Goal: Answer question/provide support: Share knowledge or assist other users

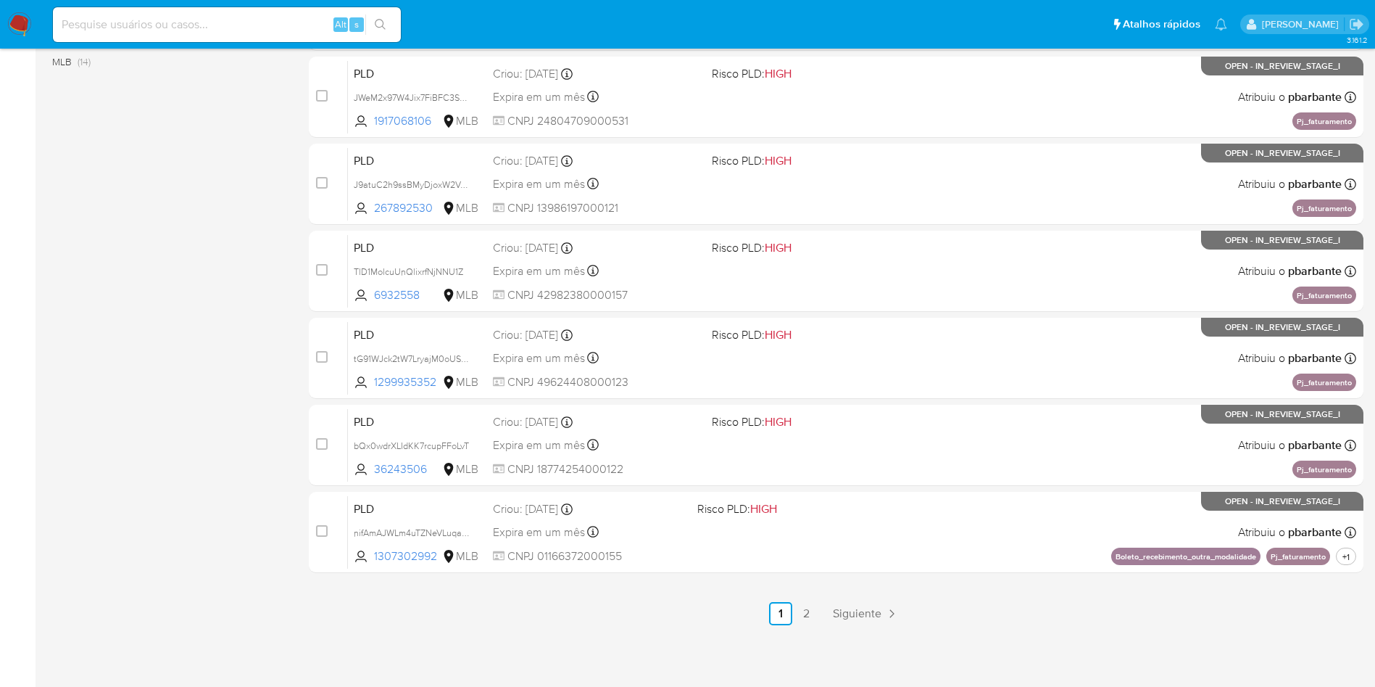
scroll to position [626, 0]
click at [819, 606] on link "2" at bounding box center [806, 613] width 23 height 23
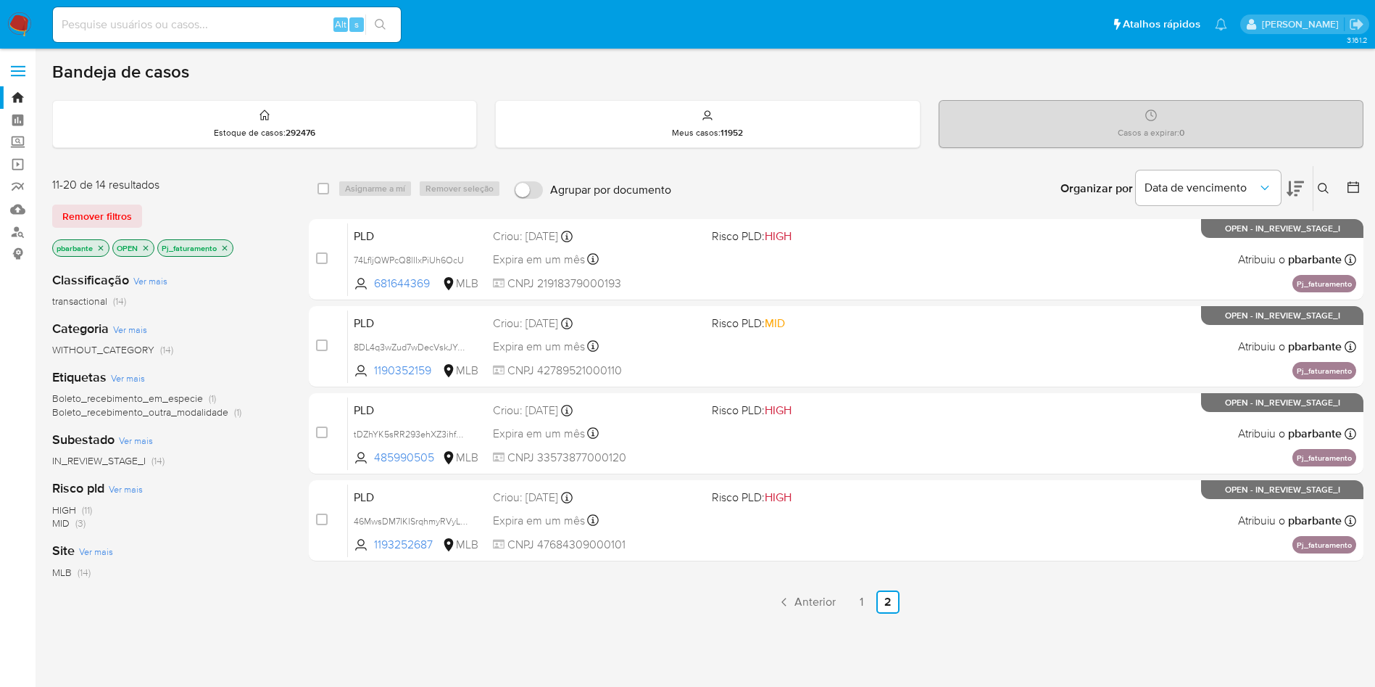
click at [224, 248] on icon "close-filter" at bounding box center [224, 248] width 9 height 9
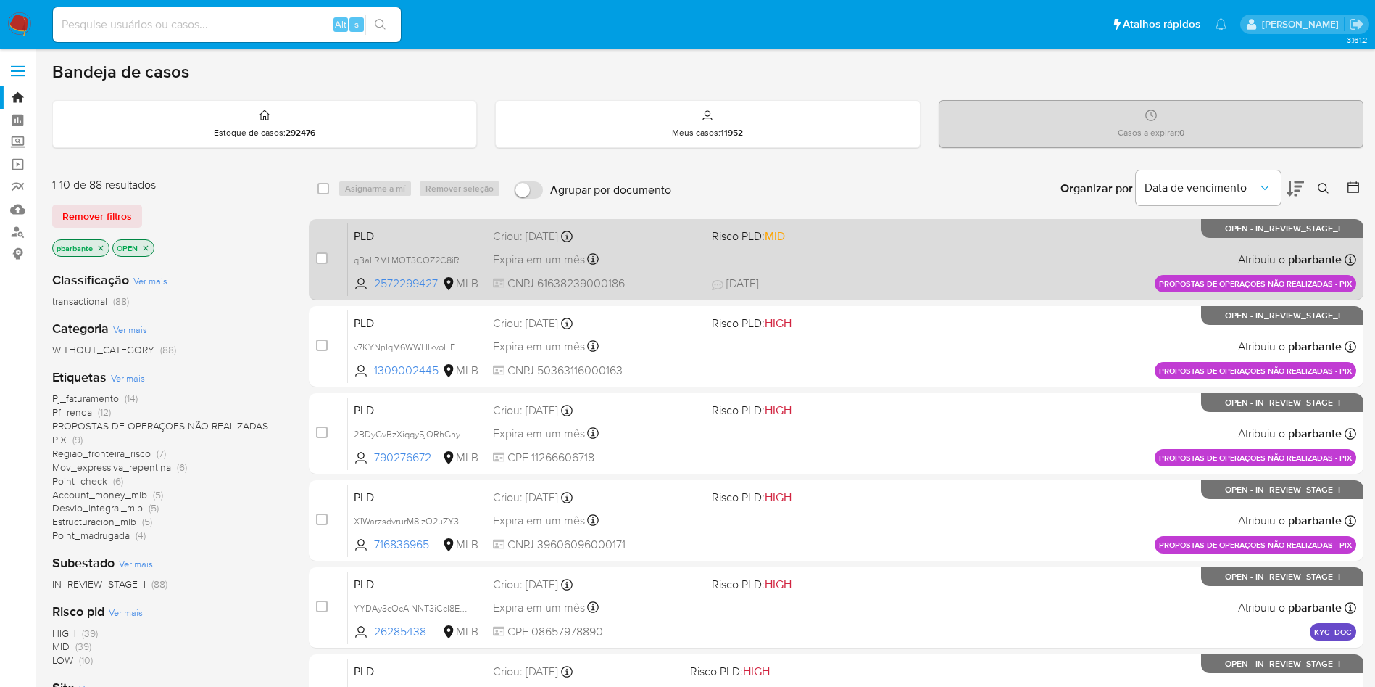
click at [843, 288] on div "PLD qBaLRMLMOT3COZ2C8iRT8tCK 2572299427 MLB Risco PLD: MID Criou: 12/09/2025 Cr…" at bounding box center [852, 259] width 1009 height 73
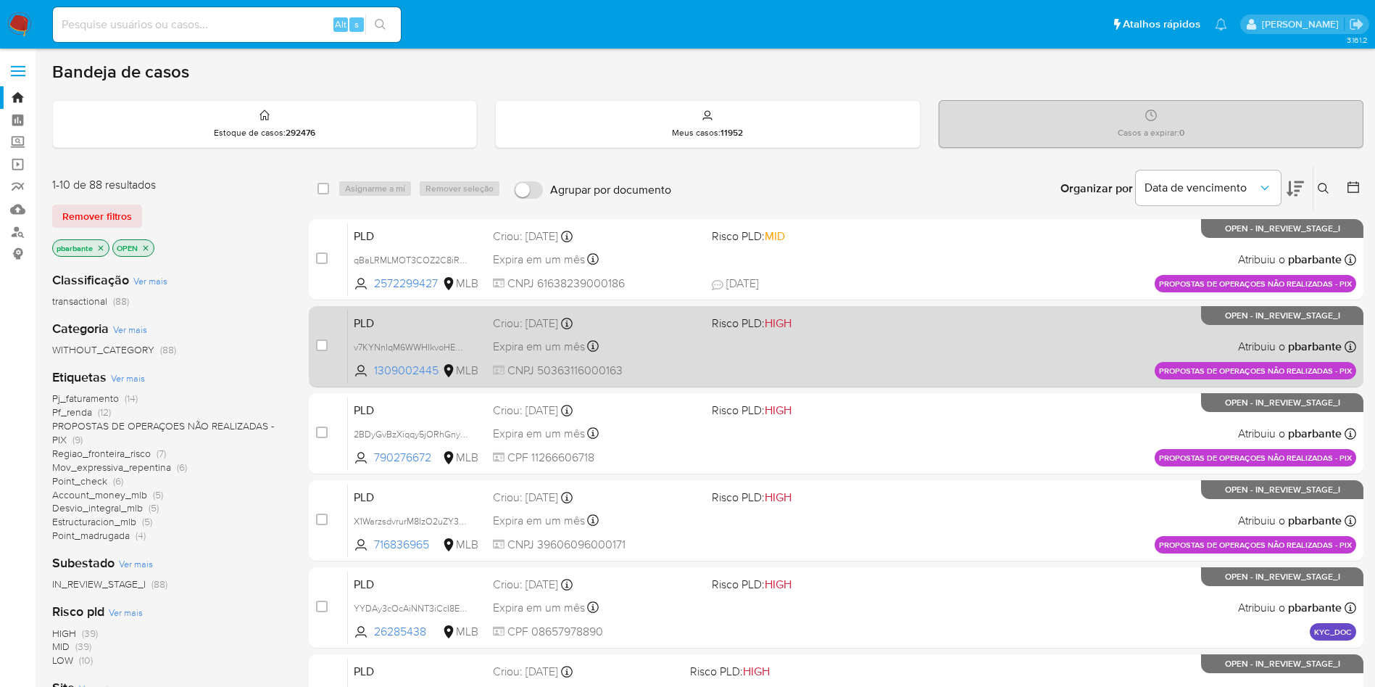
click at [841, 350] on div "PLD v7KYNnIqM6WWHIkvoHEQCbkl 1309002445 MLB Risco PLD: HIGH Criou: 12/09/2025 C…" at bounding box center [852, 346] width 1009 height 73
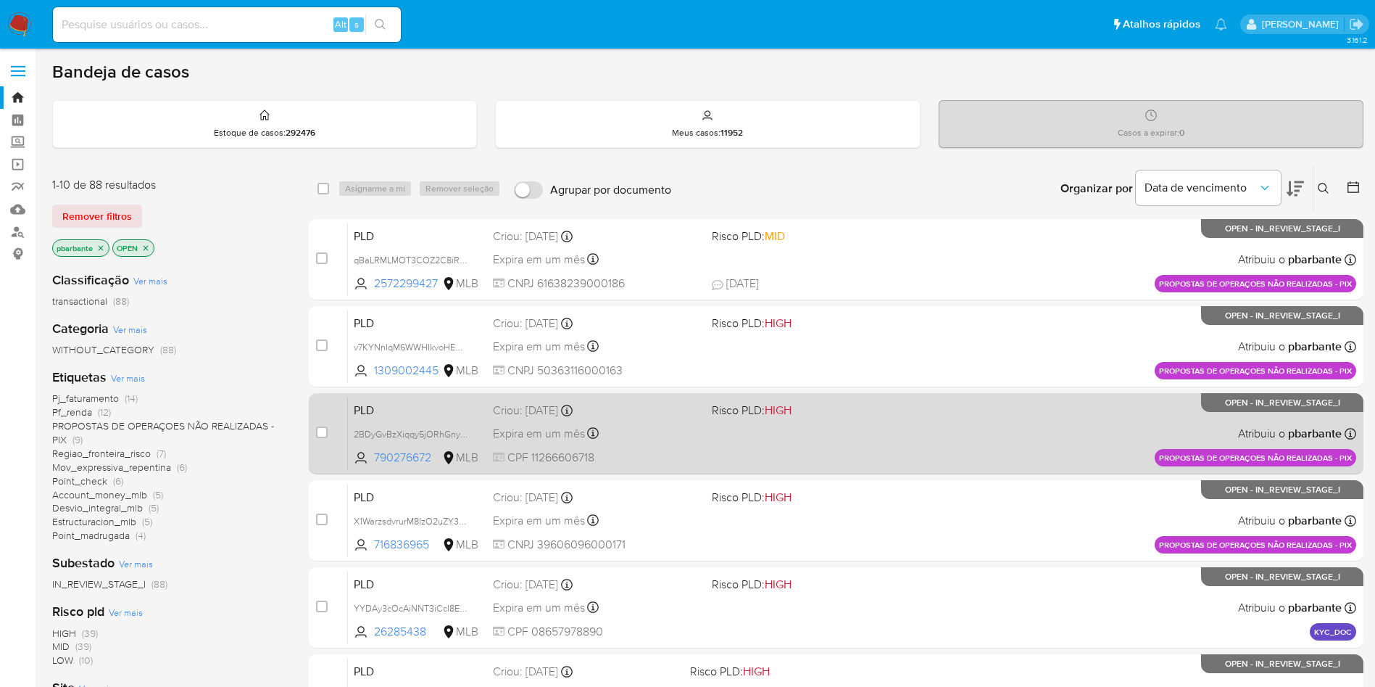
click at [879, 470] on div "PLD 2BDyGvBzXiqqy5jORhGnylx5 790276672 MLB Risco PLD: HIGH Criou: 12/09/2025 Cr…" at bounding box center [852, 433] width 1009 height 73
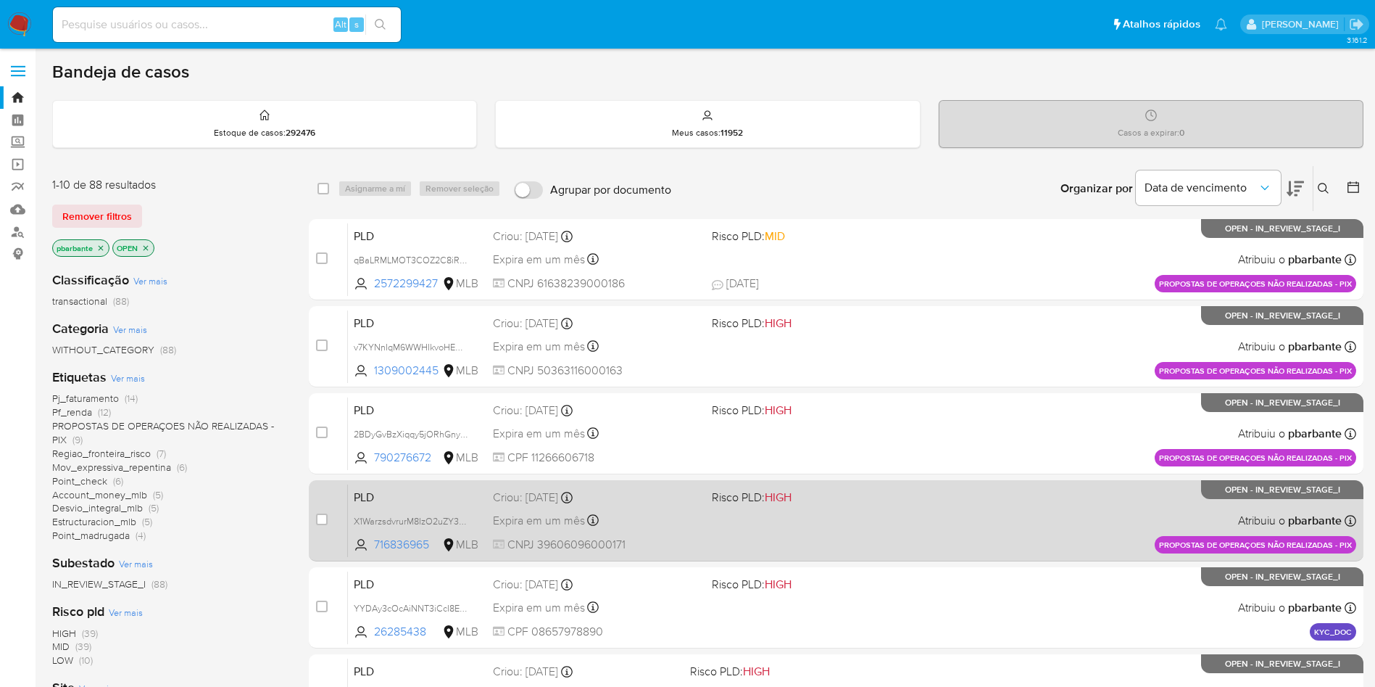
click at [874, 545] on div "PLD X1WarzsdvrurM8IzO2uZY3XM 716836965 MLB Risco PLD: HIGH Criou: 12/09/2025 Cr…" at bounding box center [852, 520] width 1009 height 73
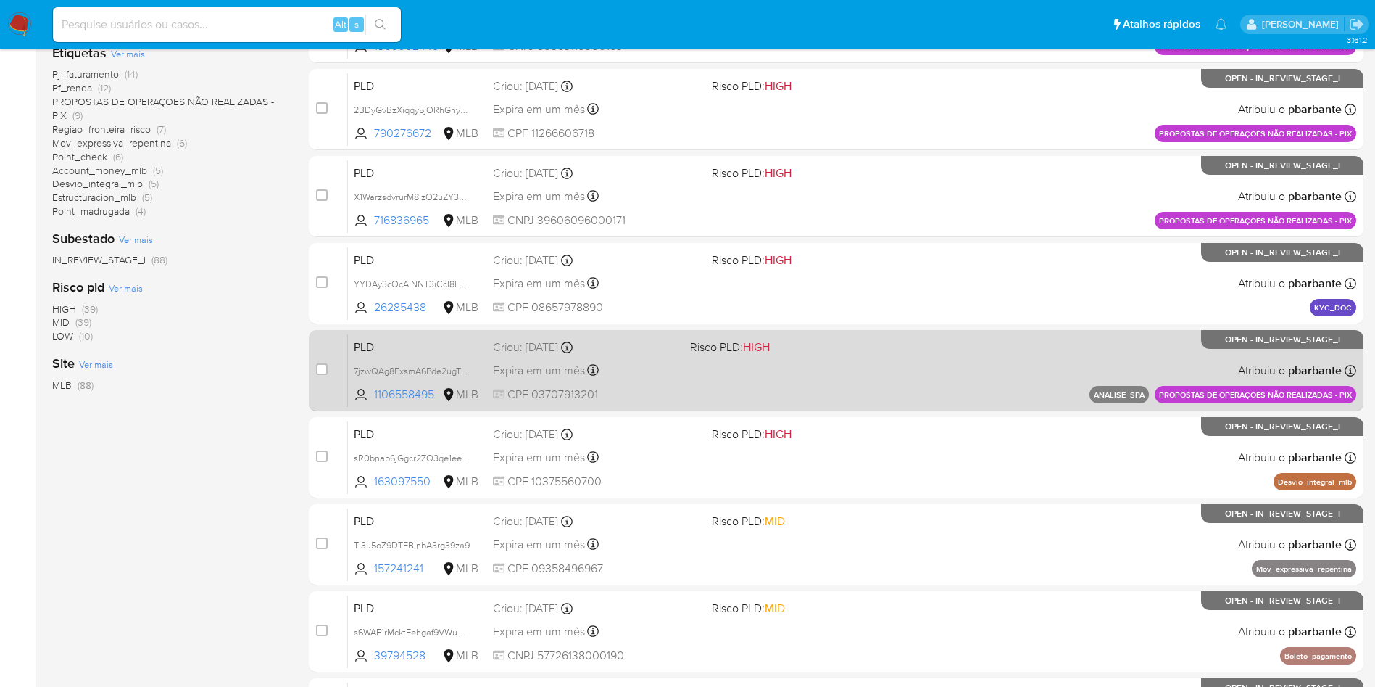
scroll to position [360, 0]
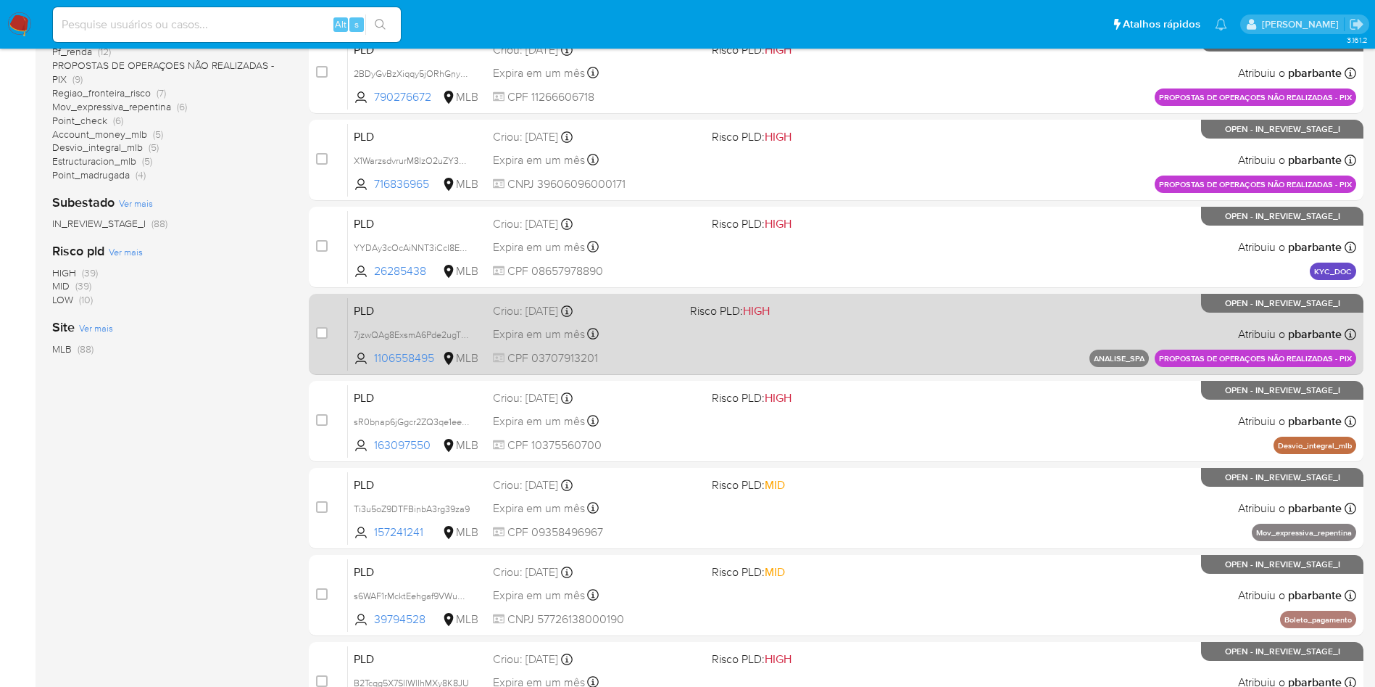
click at [934, 371] on div "PLD 7jzwQAg8ExsmA6Pde2ugTDFS 1106558495 MLB Risco PLD: HIGH Criou: 12/09/2025 C…" at bounding box center [852, 333] width 1009 height 73
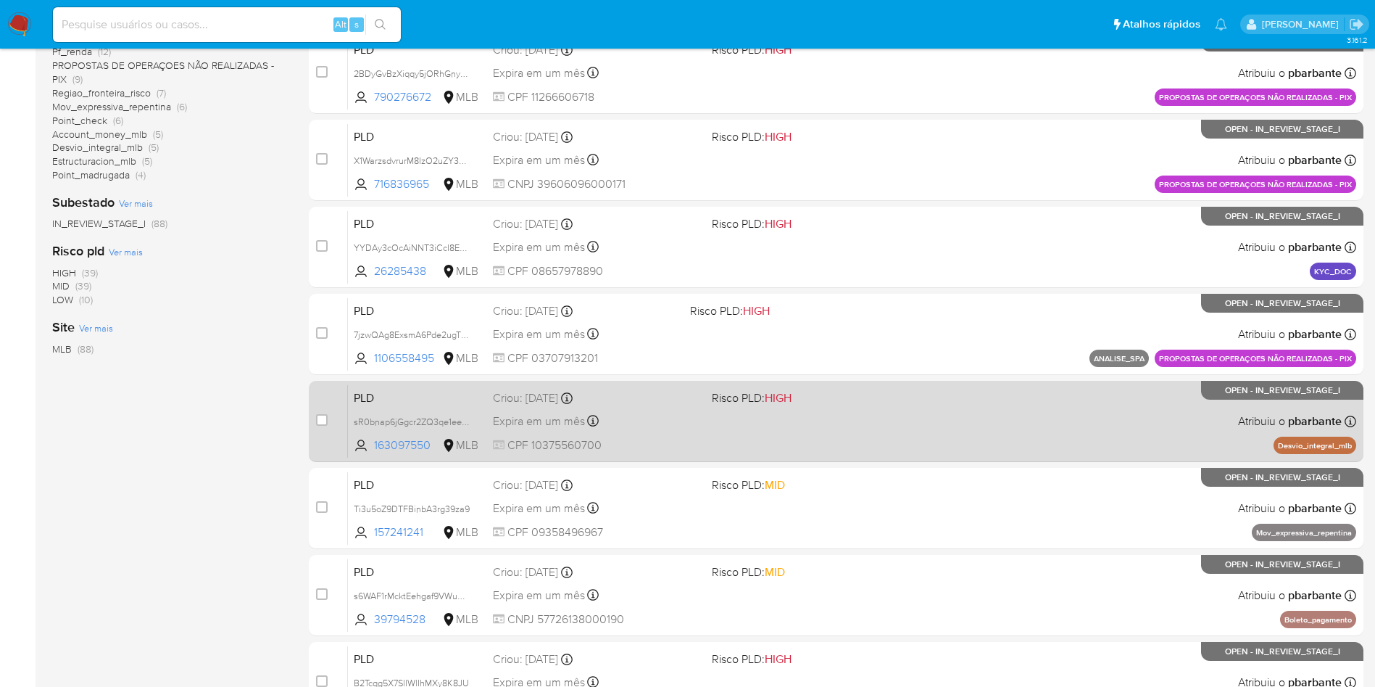
click at [925, 458] on div "PLD sR0bnap6jGgcr2ZQ3qe1eeD2 163097550 MLB Risco PLD: HIGH Criou: 12/09/2025 Cr…" at bounding box center [852, 420] width 1009 height 73
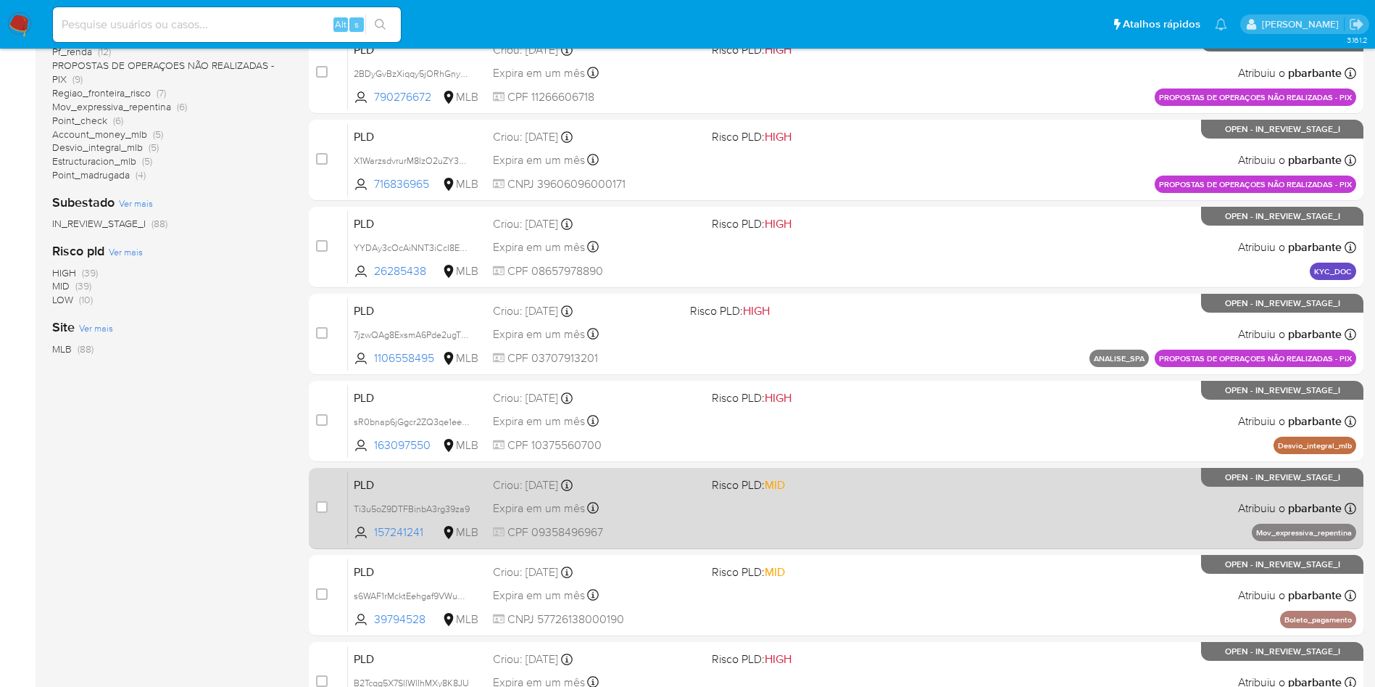
click at [919, 493] on span "Risco PLD: MID" at bounding box center [815, 483] width 207 height 19
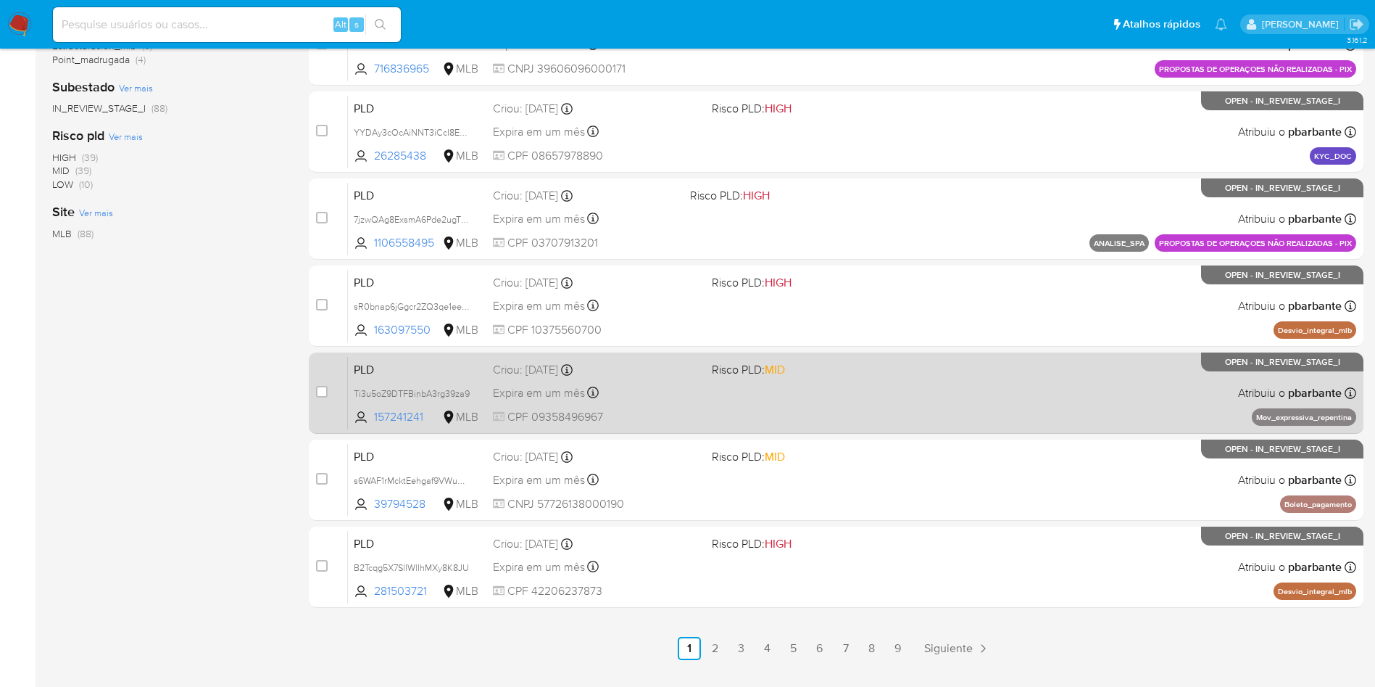
click at [935, 516] on div "PLD s6WAF1rMcktEehgaf9VWuaas 39794528 MLB Risco PLD: MID Criou: 12/09/2025 Crio…" at bounding box center [852, 479] width 1009 height 73
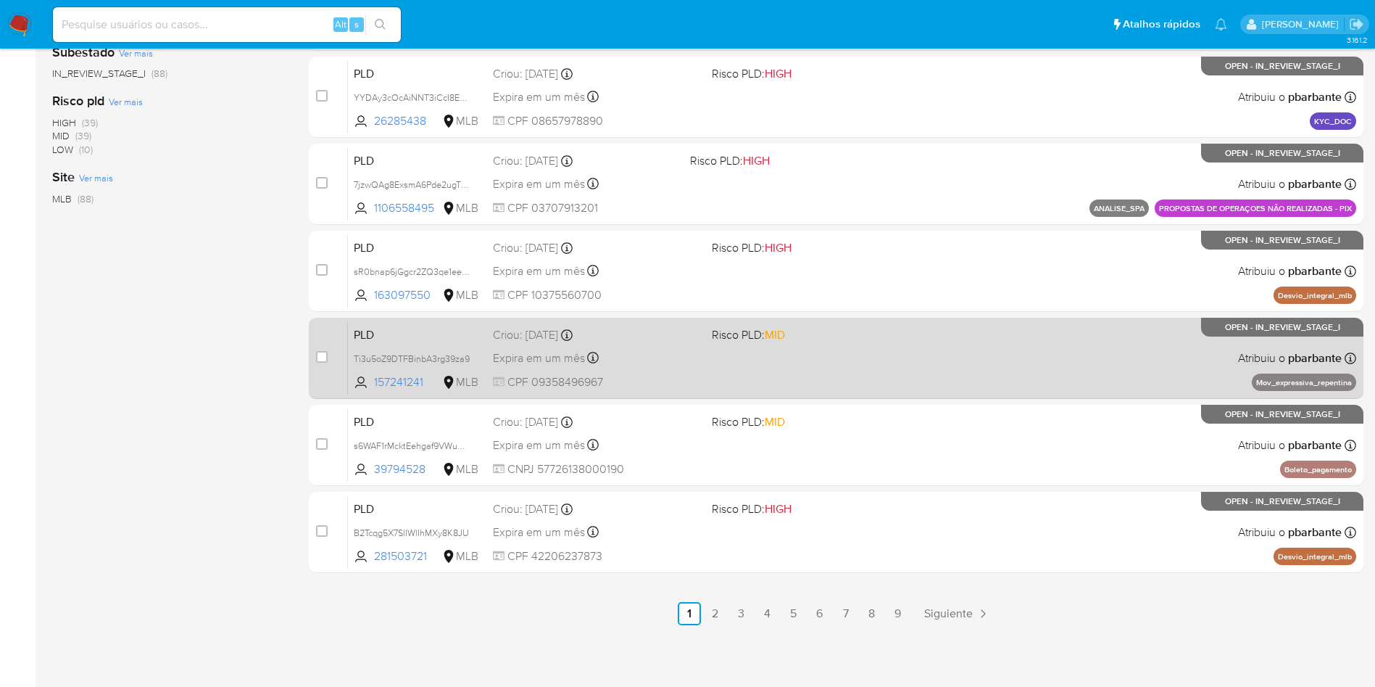
scroll to position [596, 0]
click at [935, 568] on div "PLD B2Tcqg5X7SlIWlIhMXy8K8JU 281503721 MLB Risco PLD: HIGH Criou: 12/09/2025 Cr…" at bounding box center [852, 531] width 1009 height 73
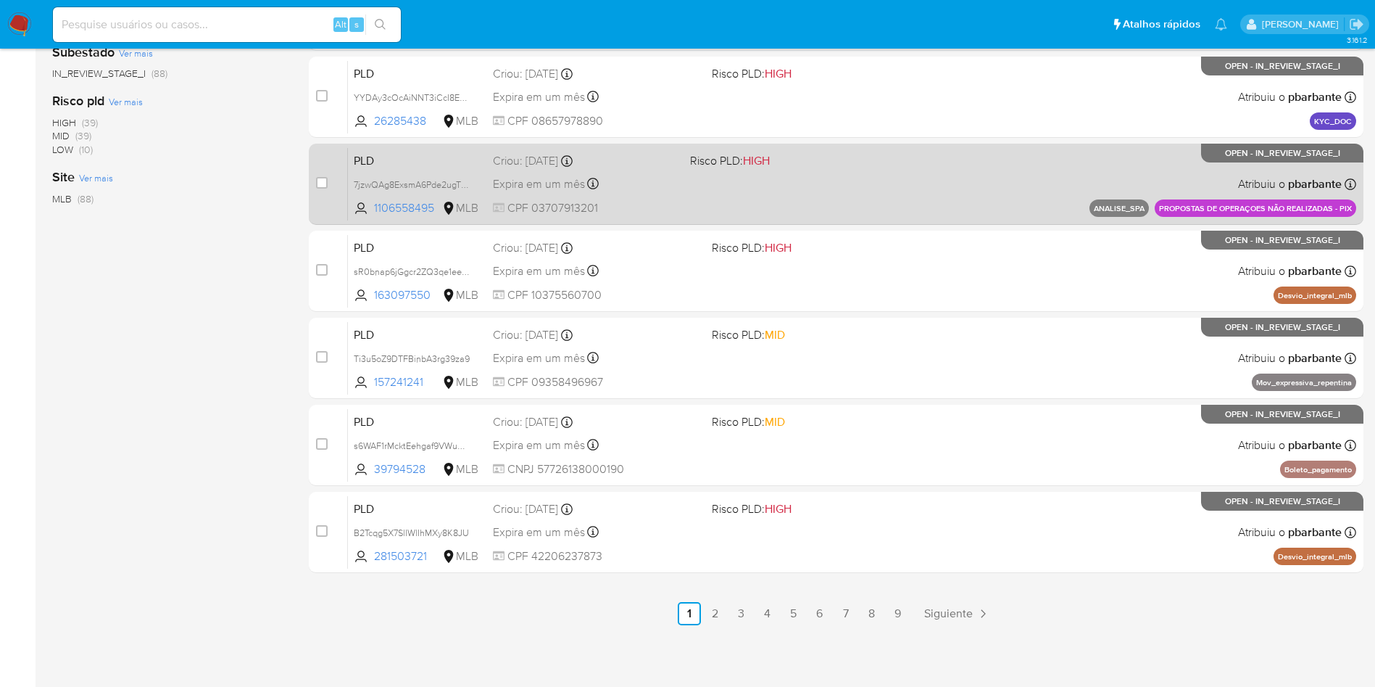
scroll to position [0, 0]
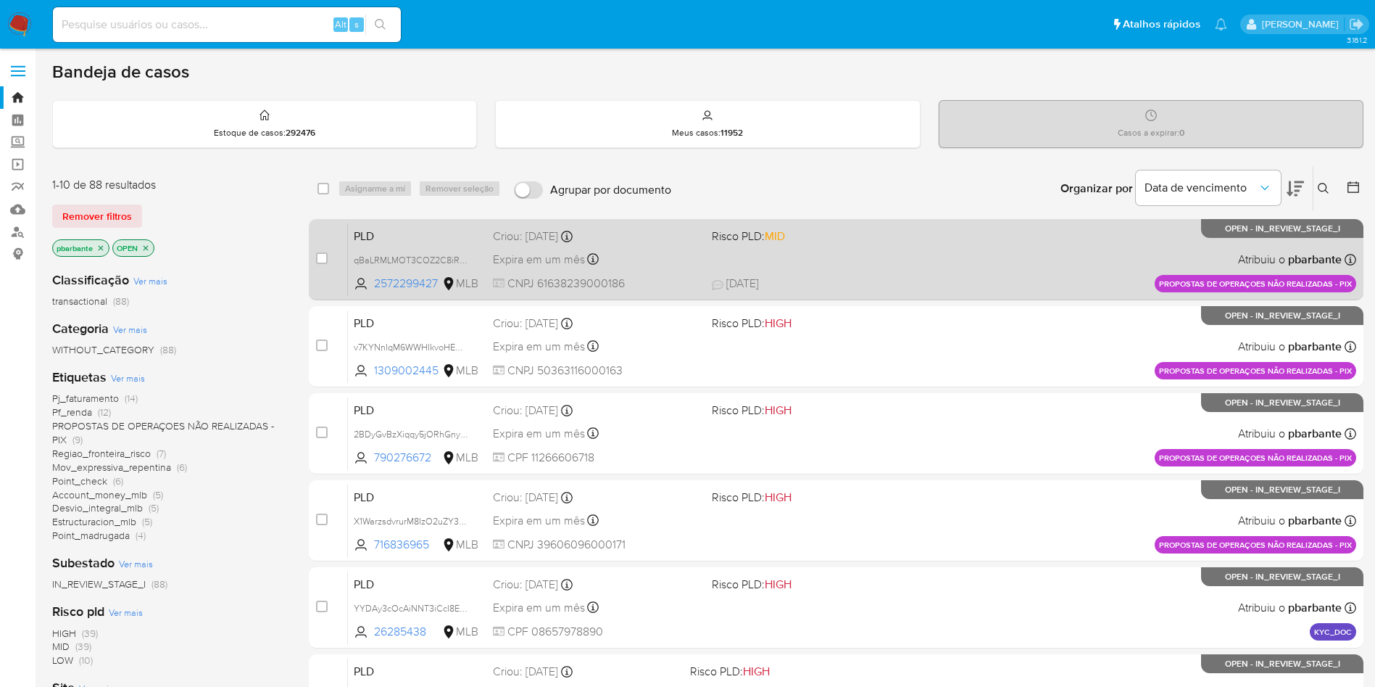
click at [877, 243] on span "Risco PLD: MID" at bounding box center [815, 234] width 207 height 19
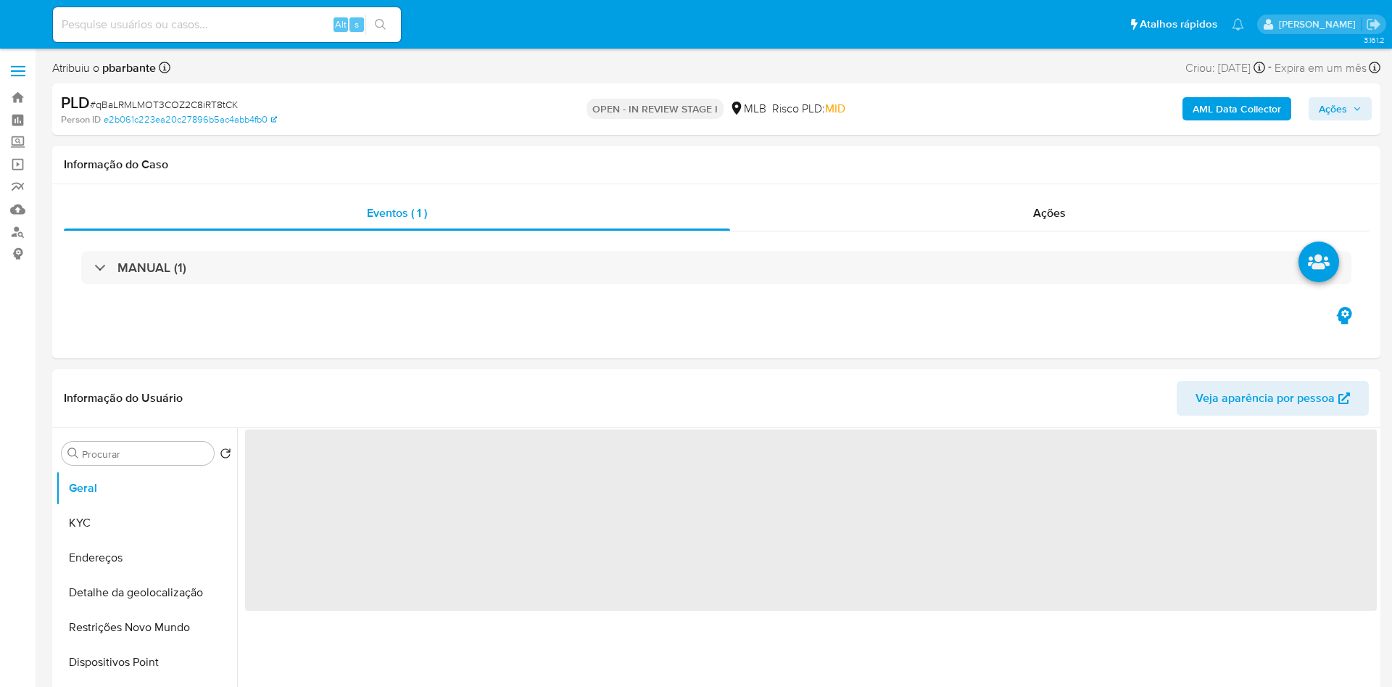
select select "10"
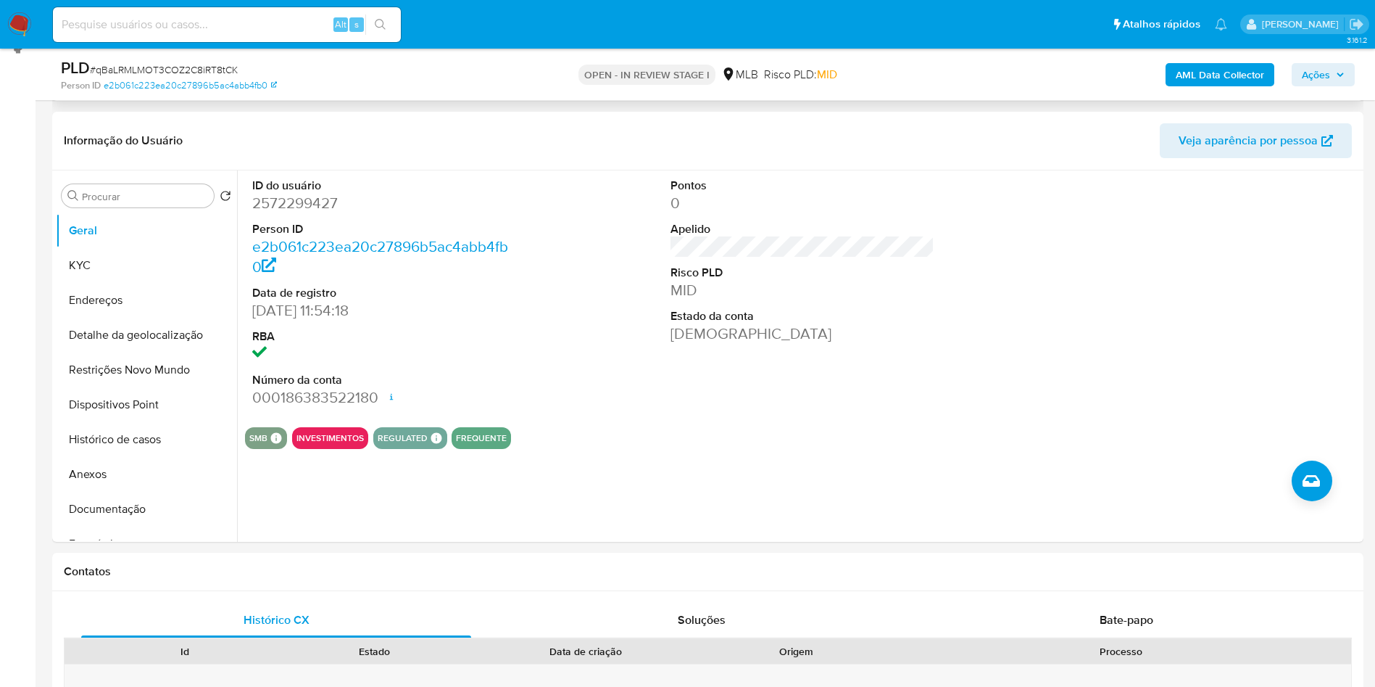
scroll to position [422, 0]
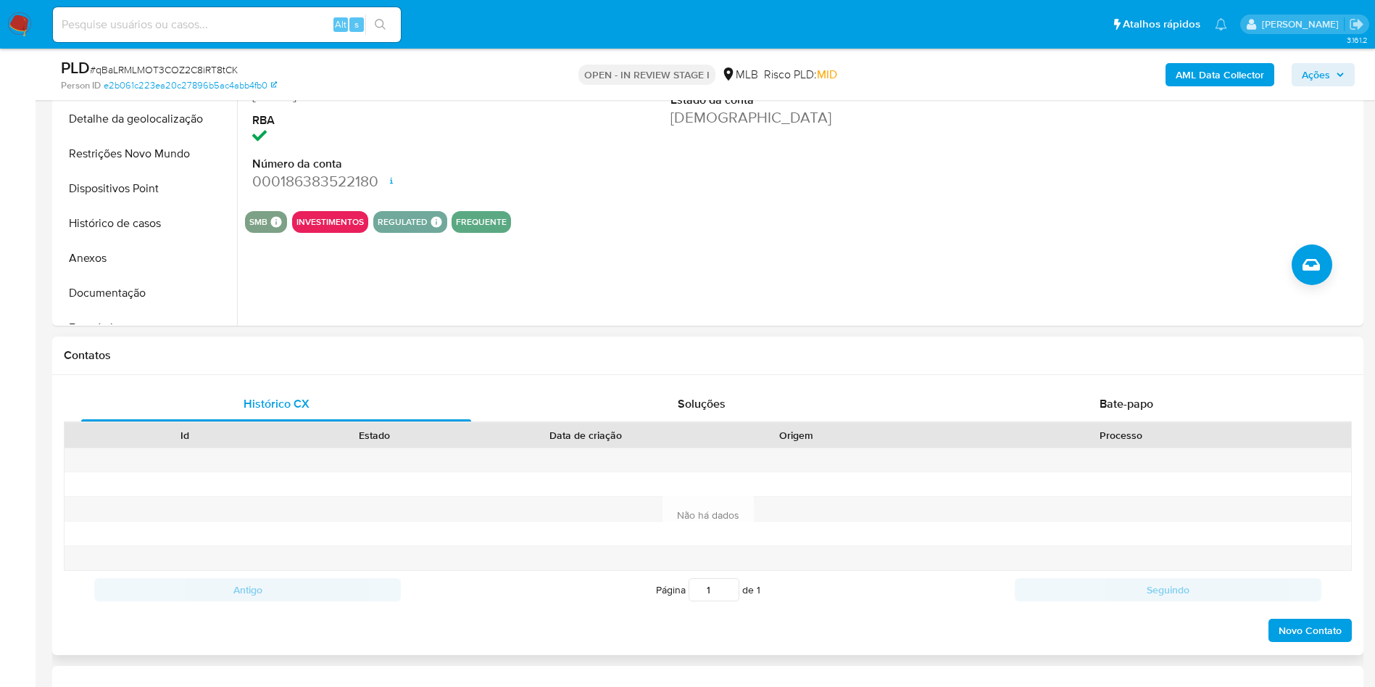
click at [1171, 407] on div "Histórico CX Soluções Bate-papo Id Estado Data de criação Origem Processo Antig…" at bounding box center [708, 515] width 1312 height 280
click at [1149, 412] on div "Bate-papo" at bounding box center [1127, 403] width 390 height 35
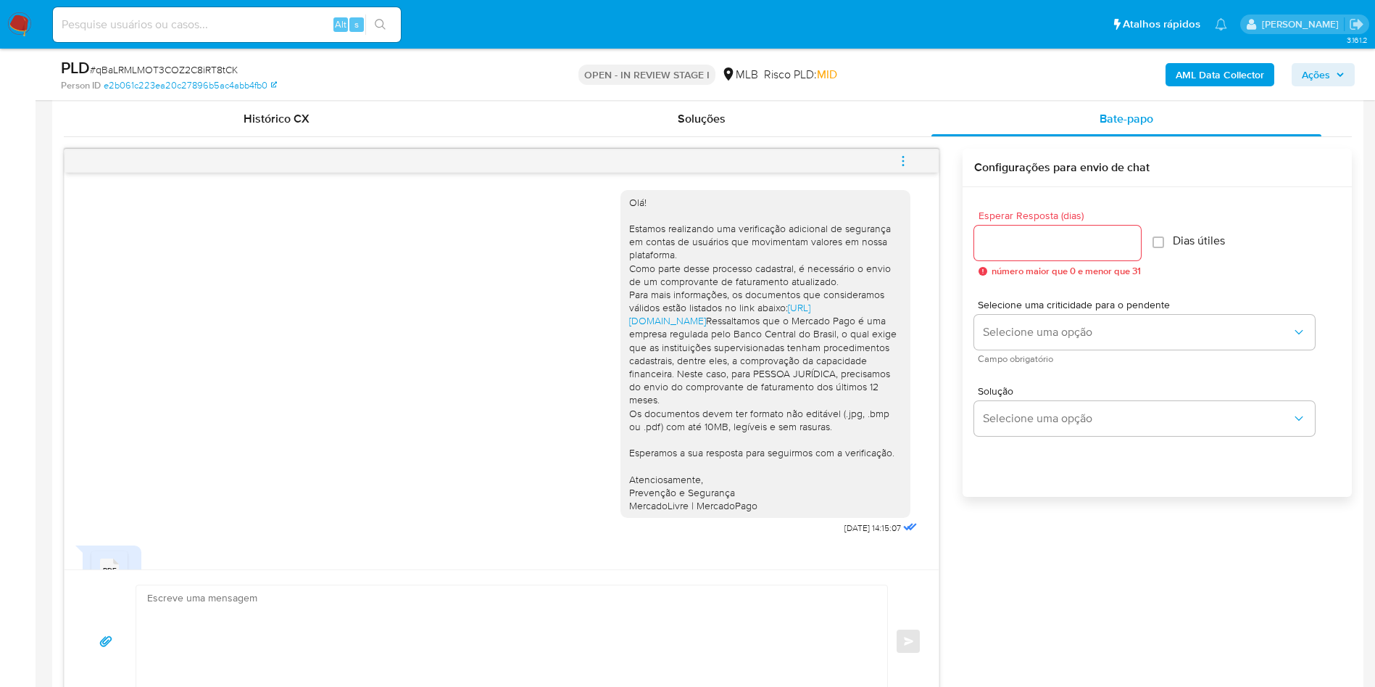
scroll to position [83, 0]
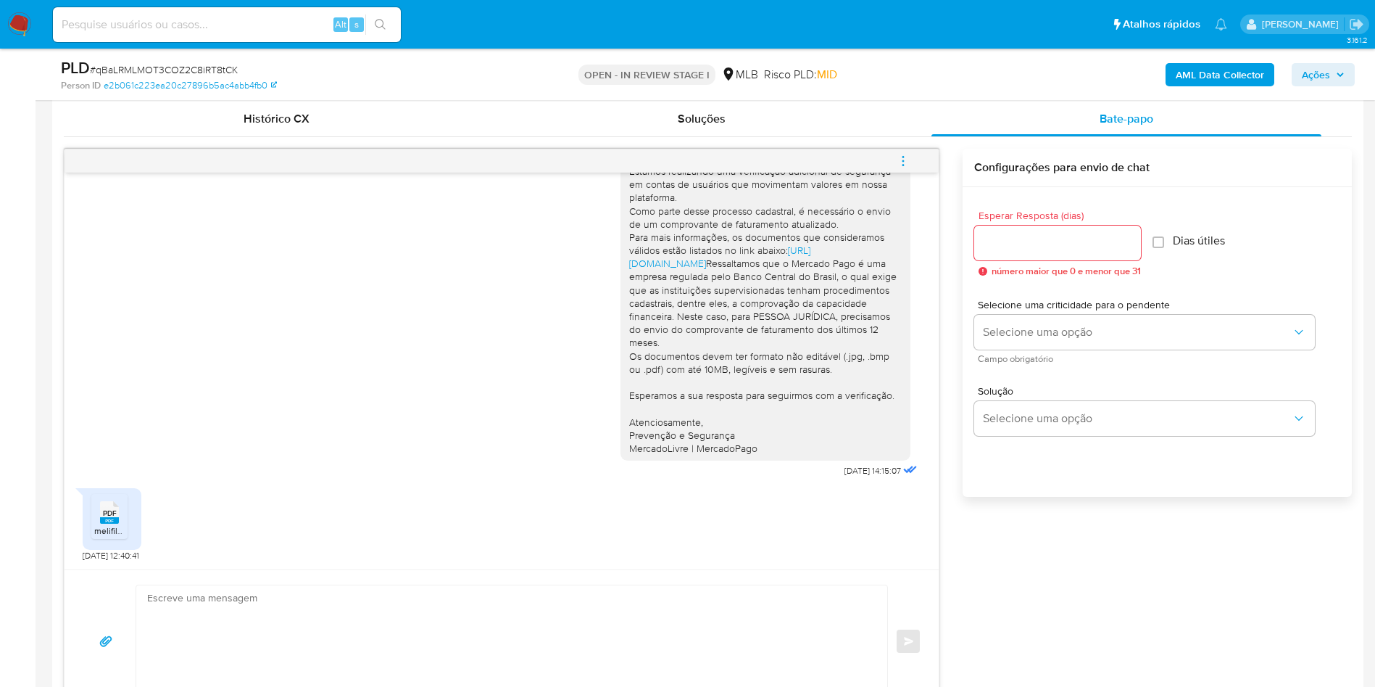
click at [104, 524] on rect at bounding box center [109, 520] width 19 height 7
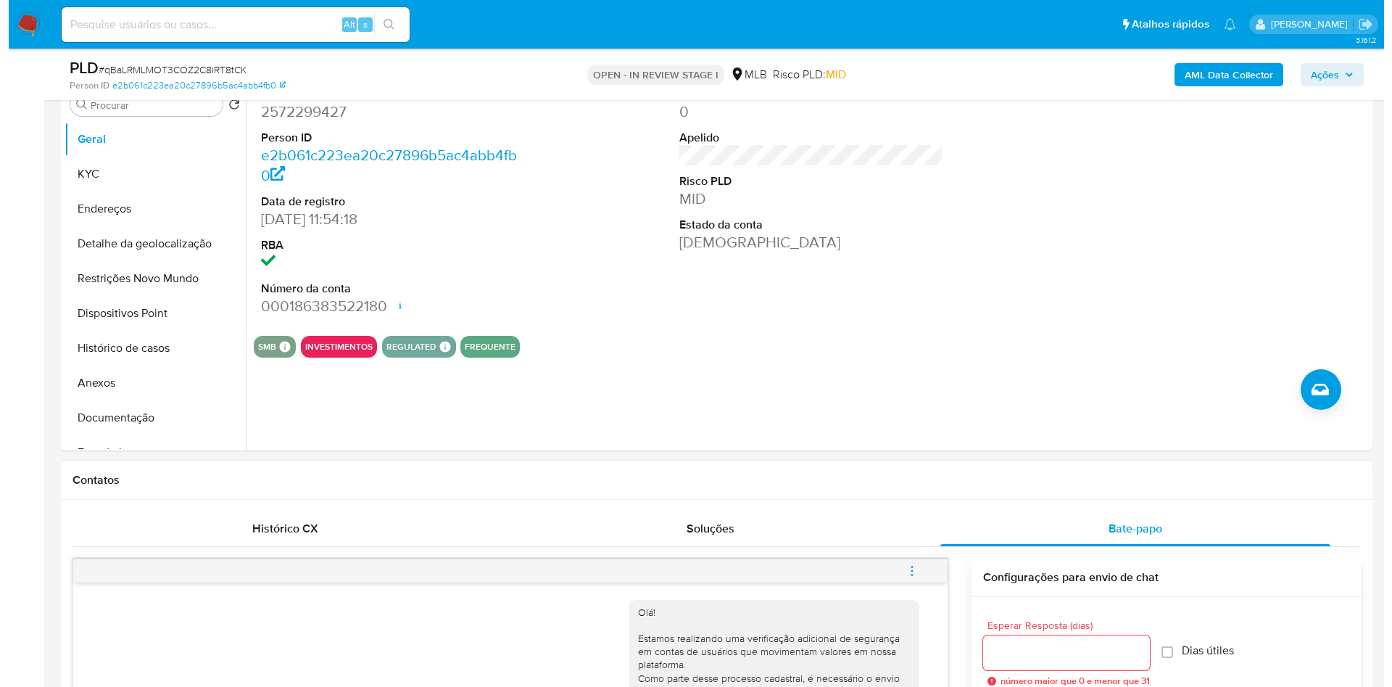
scroll to position [241, 0]
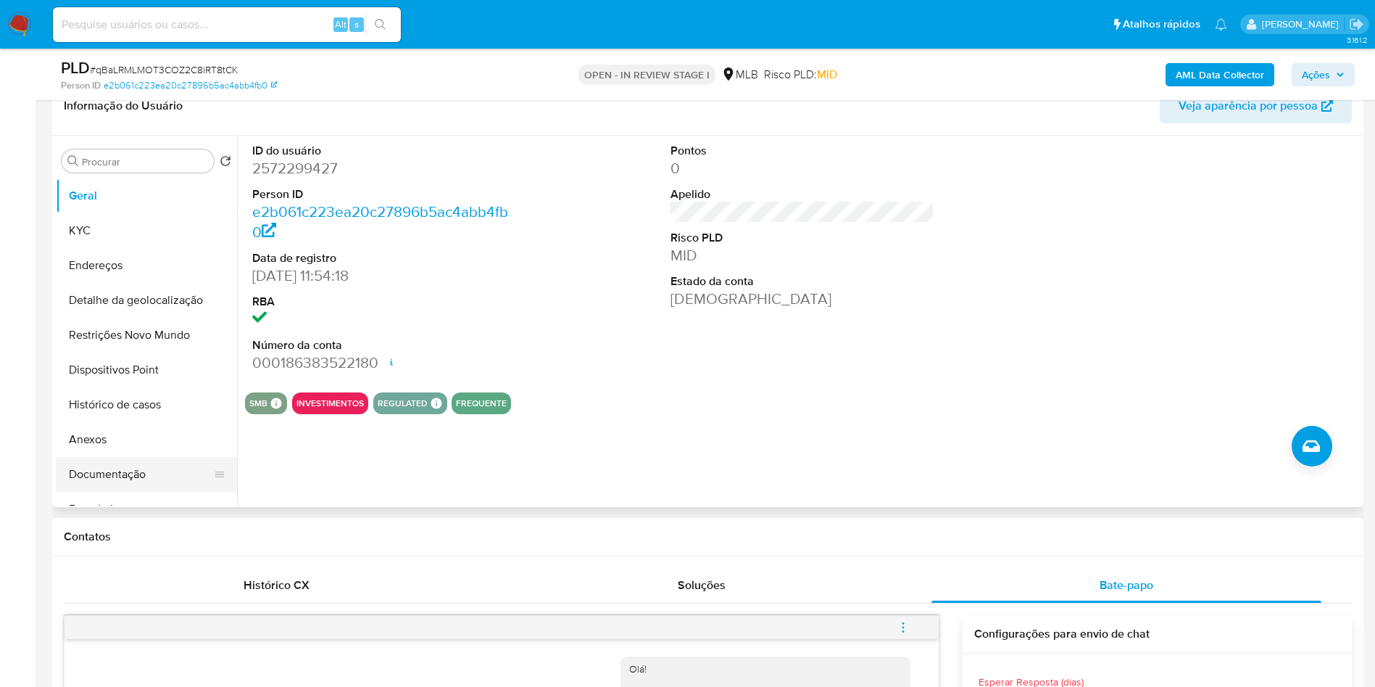
click at [99, 486] on button "Documentação" at bounding box center [141, 474] width 170 height 35
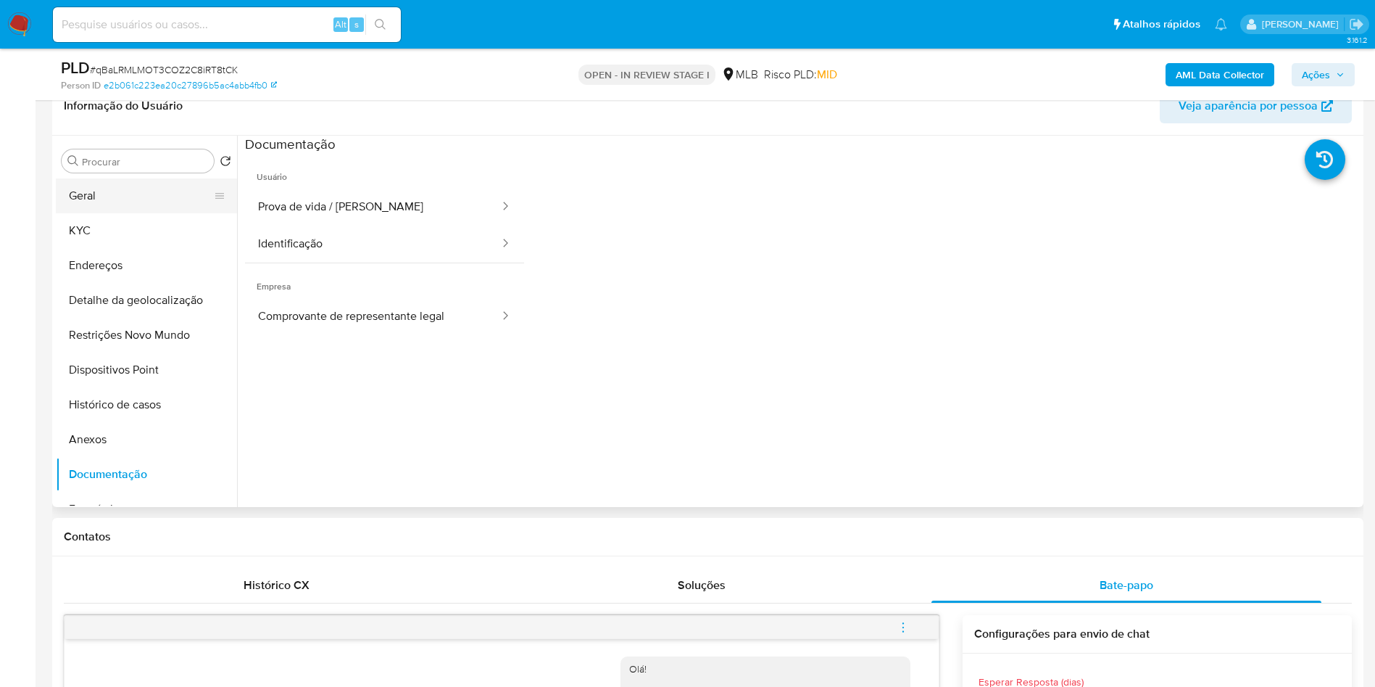
click at [150, 210] on button "Geral" at bounding box center [141, 195] width 170 height 35
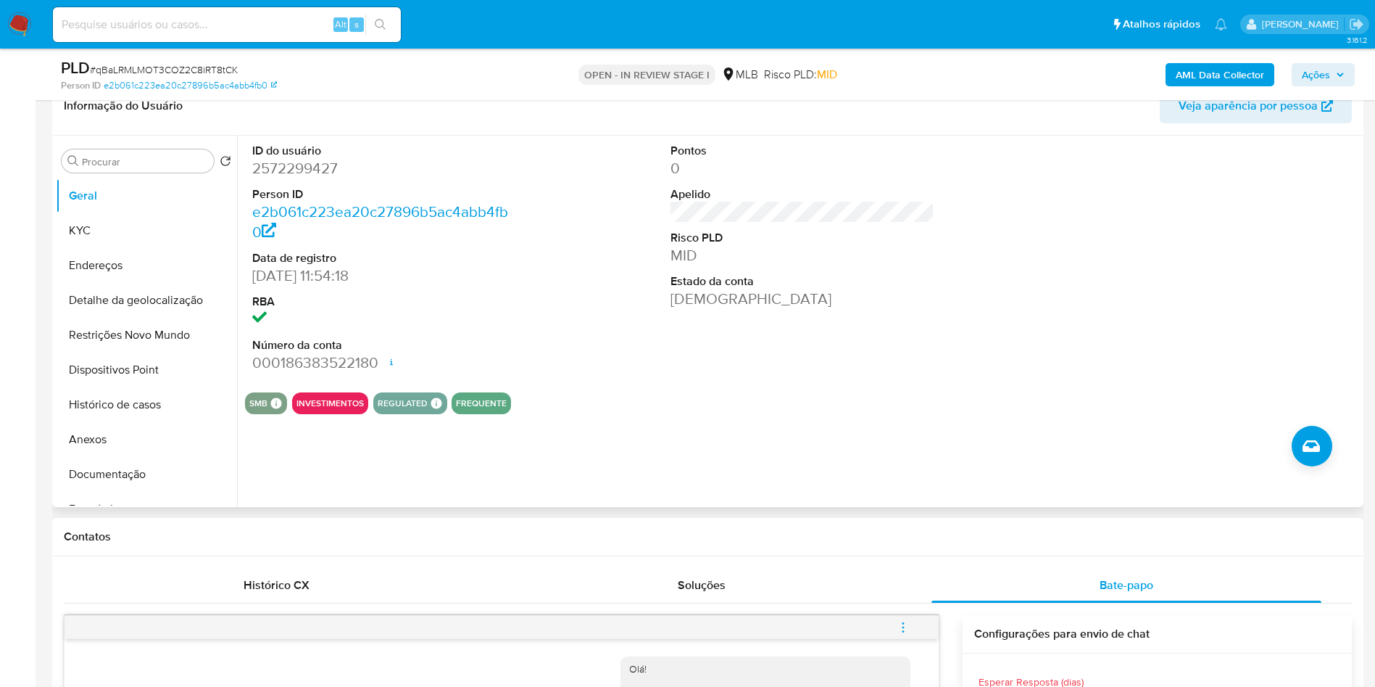
click at [297, 178] on dd "2572299427" at bounding box center [384, 168] width 265 height 20
copy dd "2572299427"
click at [1215, 73] on b "AML Data Collector" at bounding box center [1220, 74] width 88 height 23
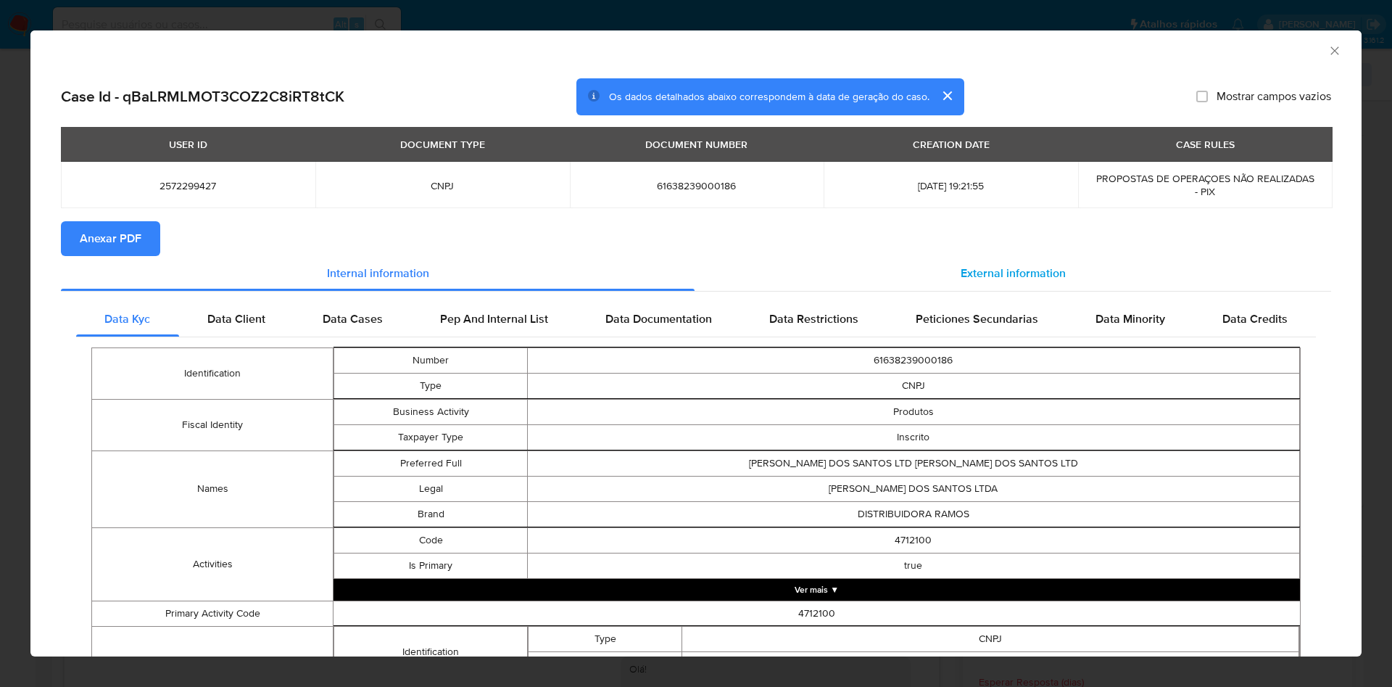
click at [993, 270] on span "External information" at bounding box center [1013, 273] width 105 height 17
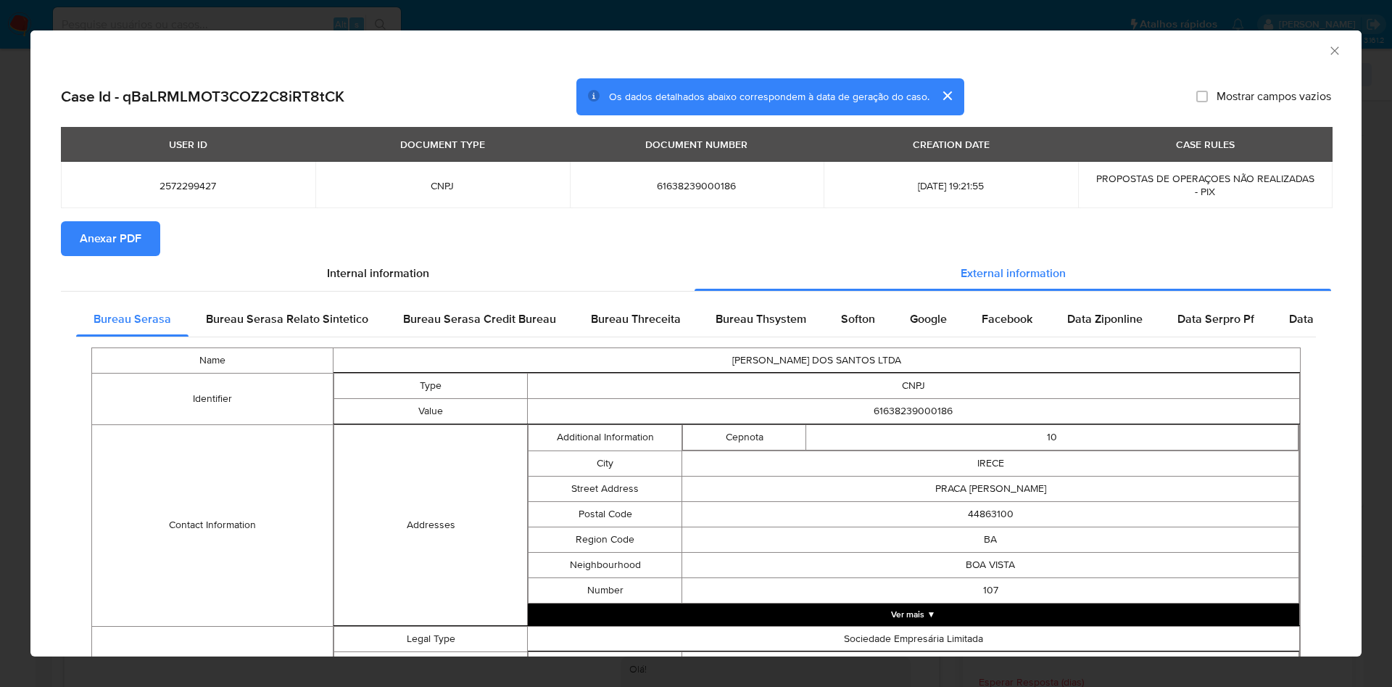
click at [138, 243] on span "Anexar PDF" at bounding box center [111, 239] width 62 height 32
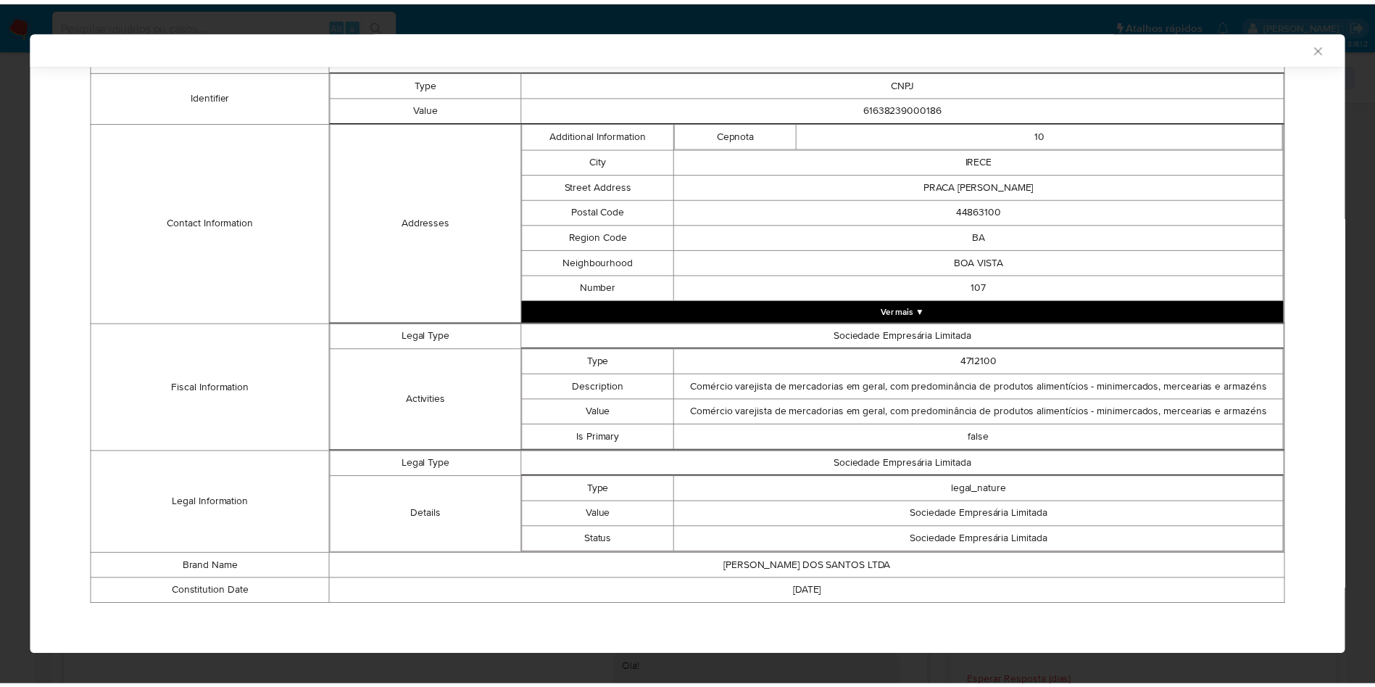
scroll to position [301, 0]
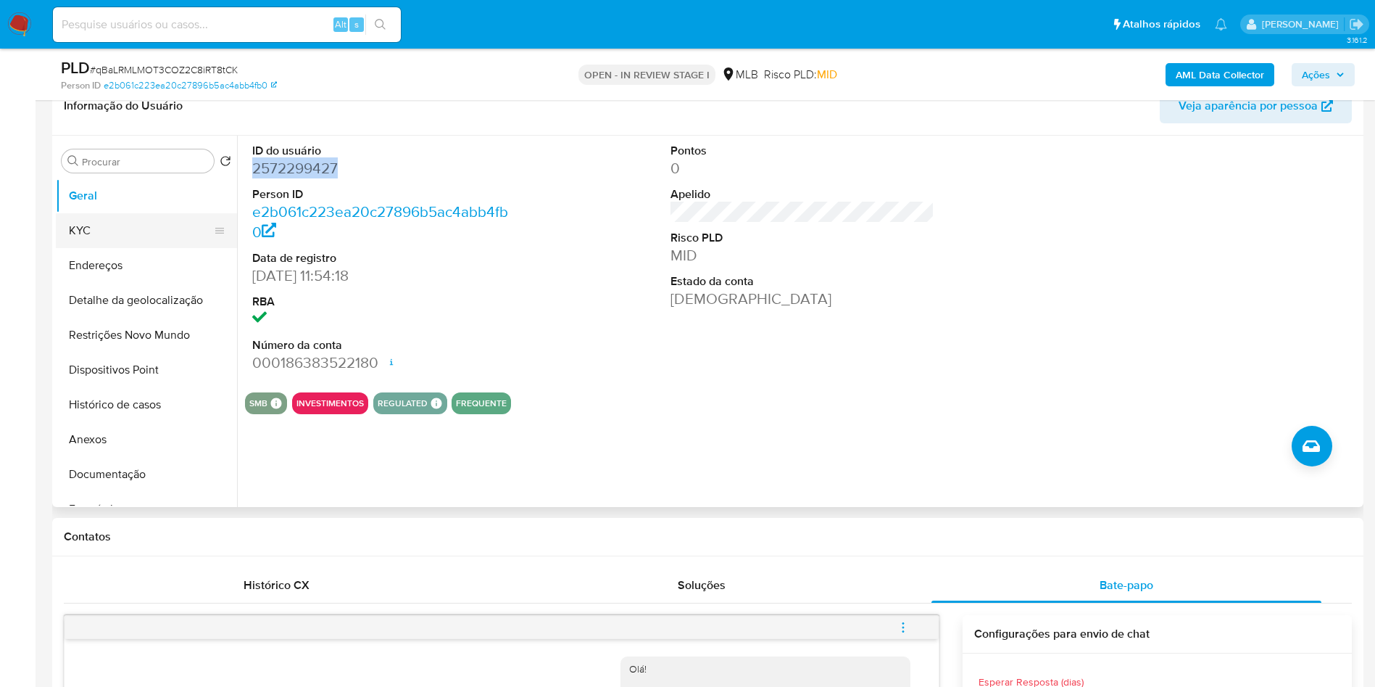
click at [126, 248] on button "KYC" at bounding box center [141, 230] width 170 height 35
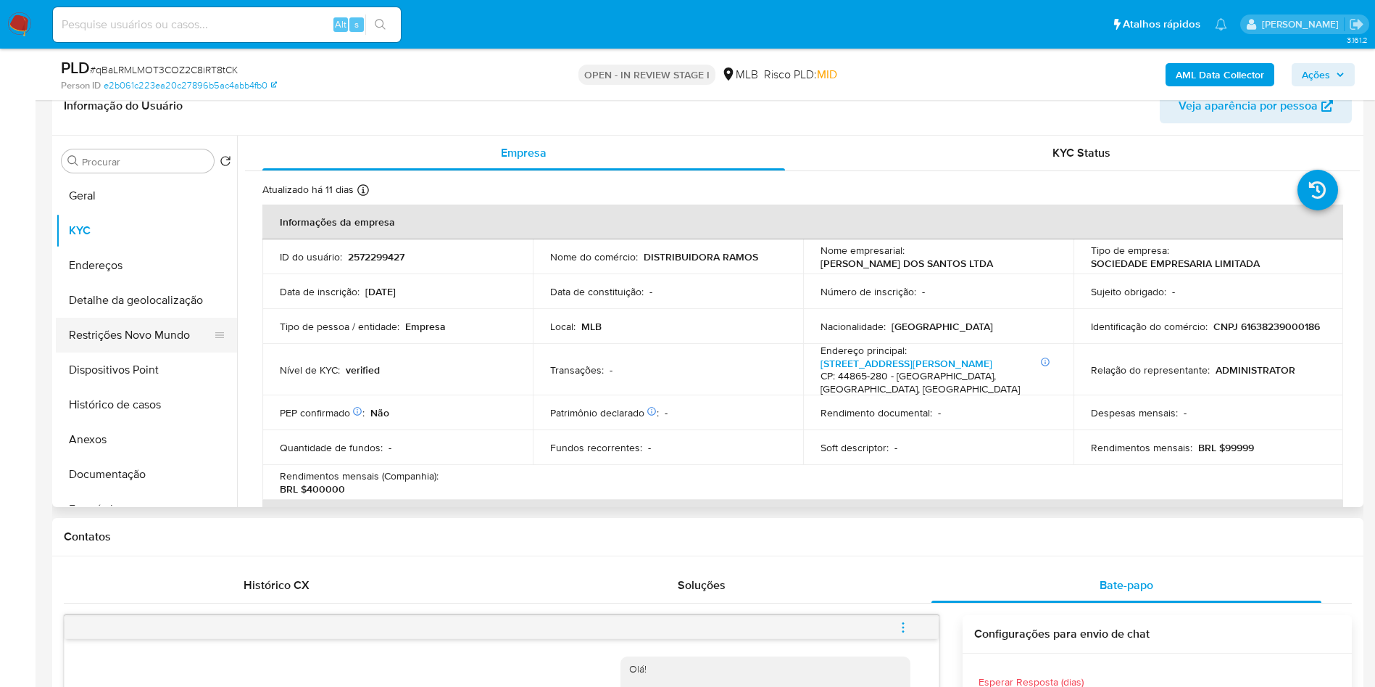
click at [138, 344] on button "Restrições Novo Mundo" at bounding box center [141, 335] width 170 height 35
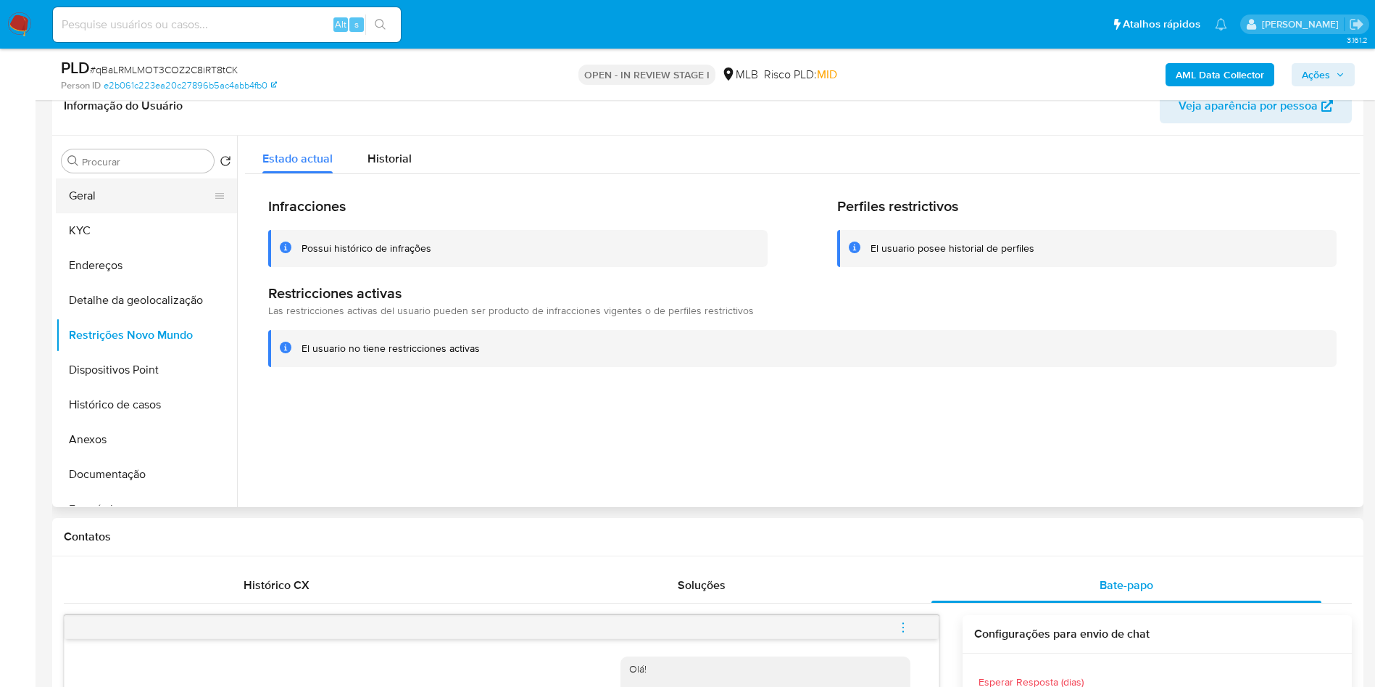
click at [146, 211] on button "Geral" at bounding box center [141, 195] width 170 height 35
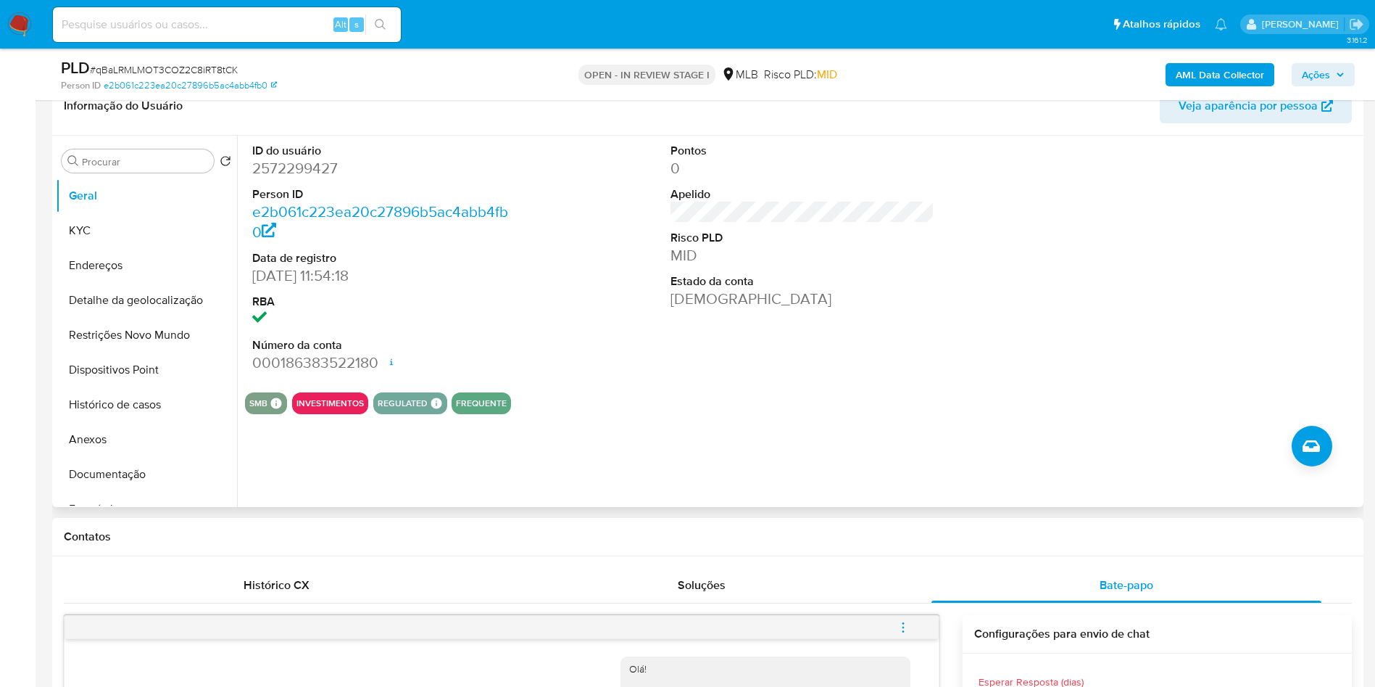
copy dd "2572299427"
click at [115, 243] on button "KYC" at bounding box center [141, 230] width 170 height 35
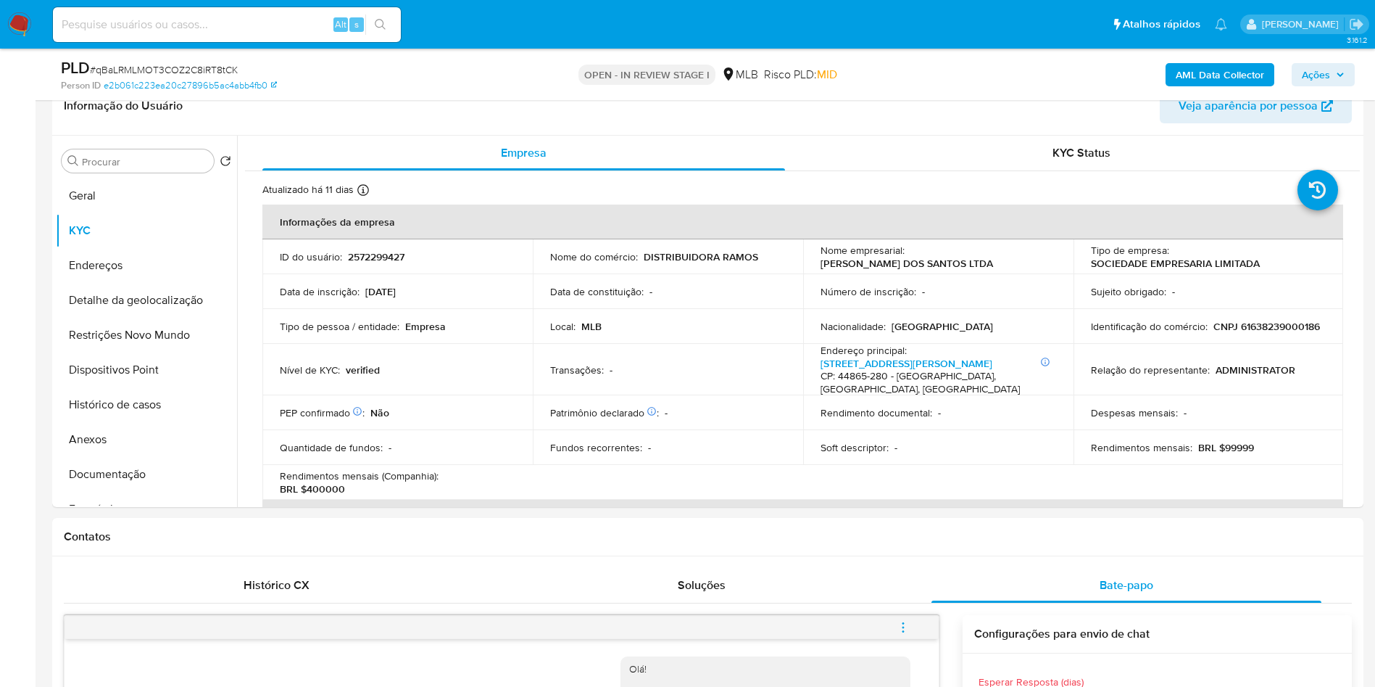
copy dd "2572299427"
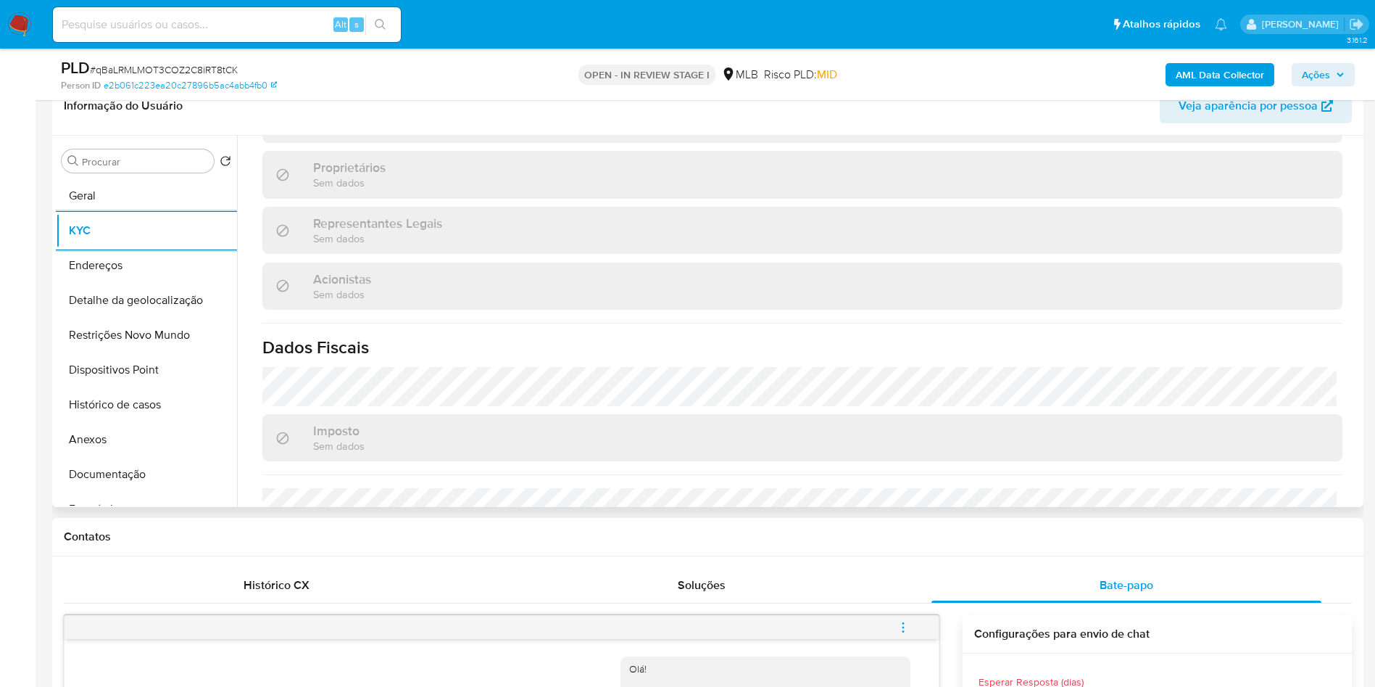
scroll to position [895, 0]
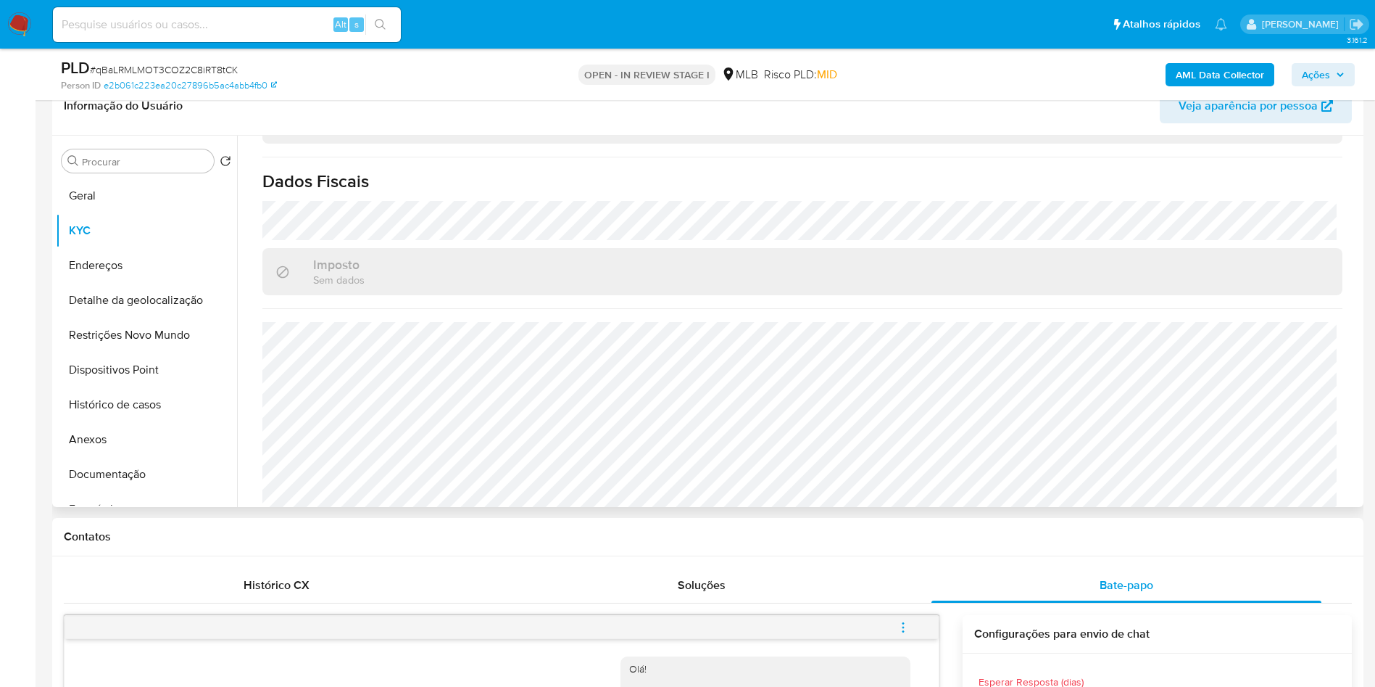
copy dd "2572299427"
click at [116, 318] on button "Detalhe da geolocalização" at bounding box center [141, 300] width 170 height 35
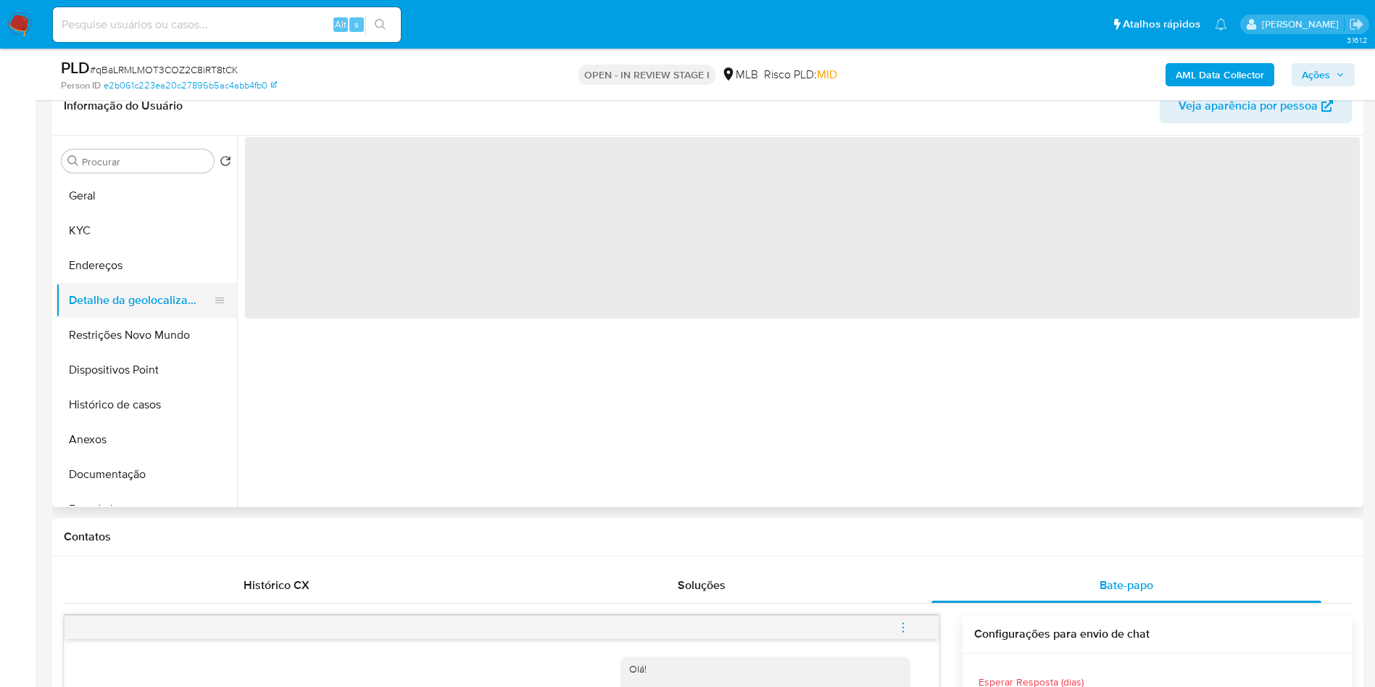
scroll to position [0, 0]
click at [172, 276] on button "Endereços" at bounding box center [141, 265] width 170 height 35
click at [145, 318] on button "Detalhe da geolocalização" at bounding box center [141, 300] width 170 height 35
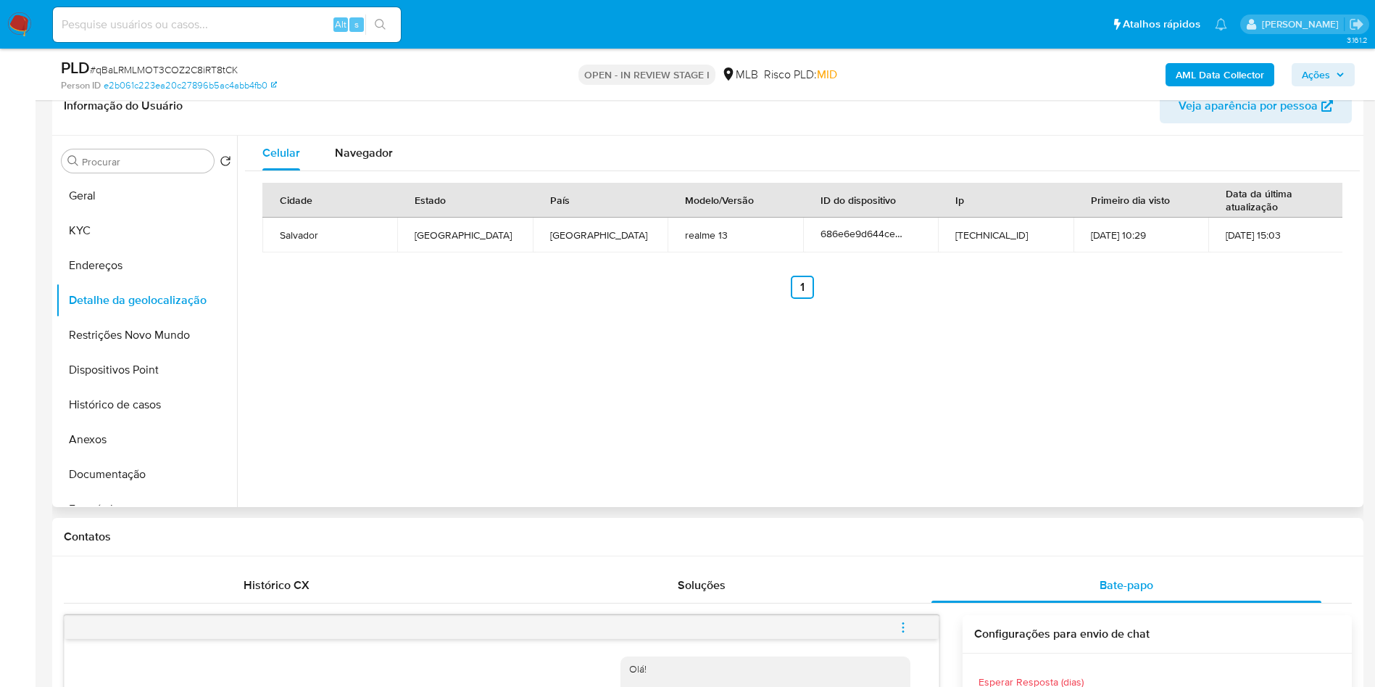
click at [415, 387] on div "Celular Navegador Cidade Estado País Modelo/Versão ID do dispositivo Ip Primeir…" at bounding box center [798, 321] width 1123 height 371
click at [109, 352] on button "Restrições Novo Mundo" at bounding box center [141, 335] width 170 height 35
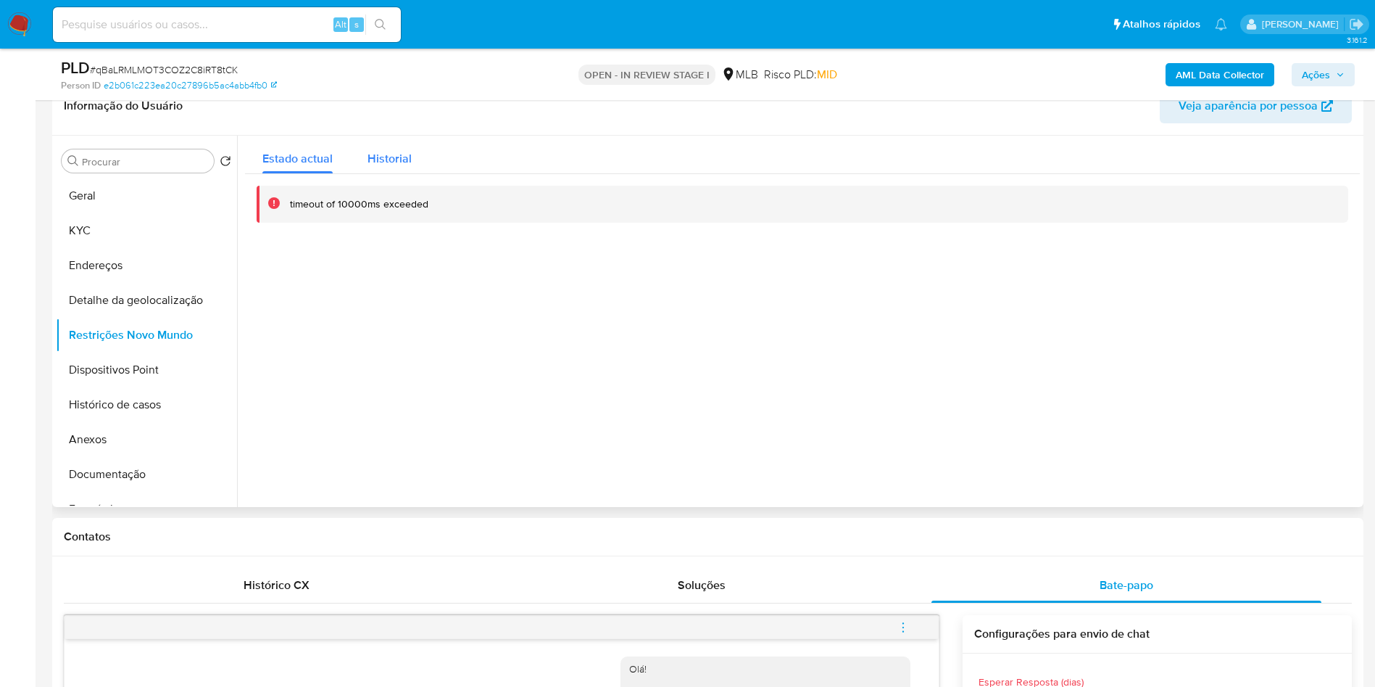
click at [386, 166] on div "Historial" at bounding box center [390, 155] width 44 height 38
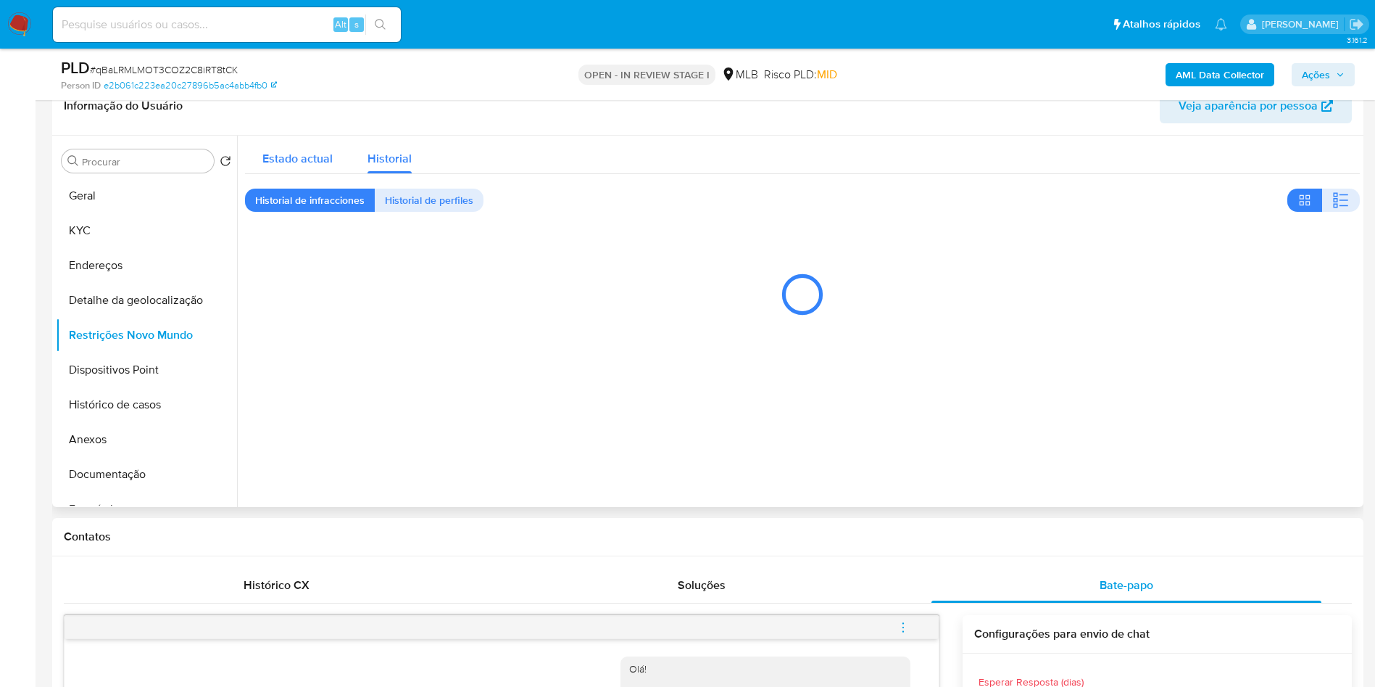
click at [299, 170] on div "Estado actual" at bounding box center [297, 155] width 70 height 38
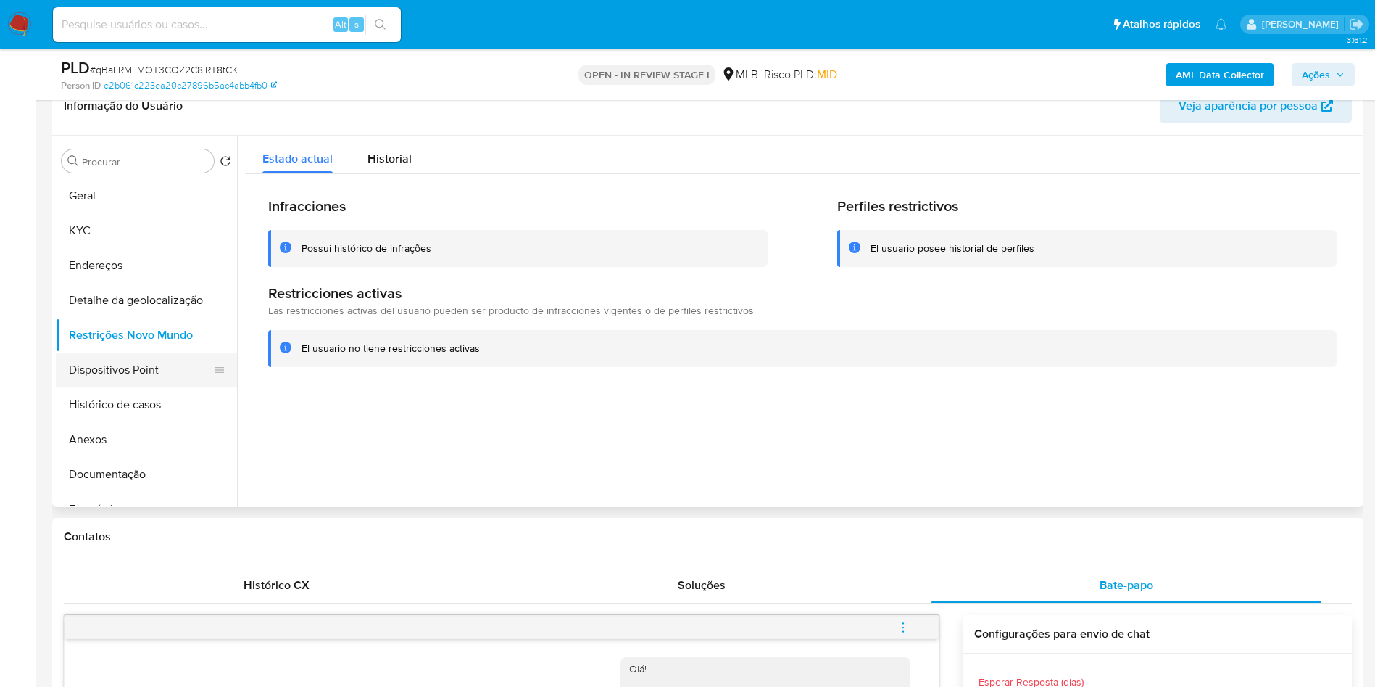
click at [157, 387] on button "Dispositivos Point" at bounding box center [141, 369] width 170 height 35
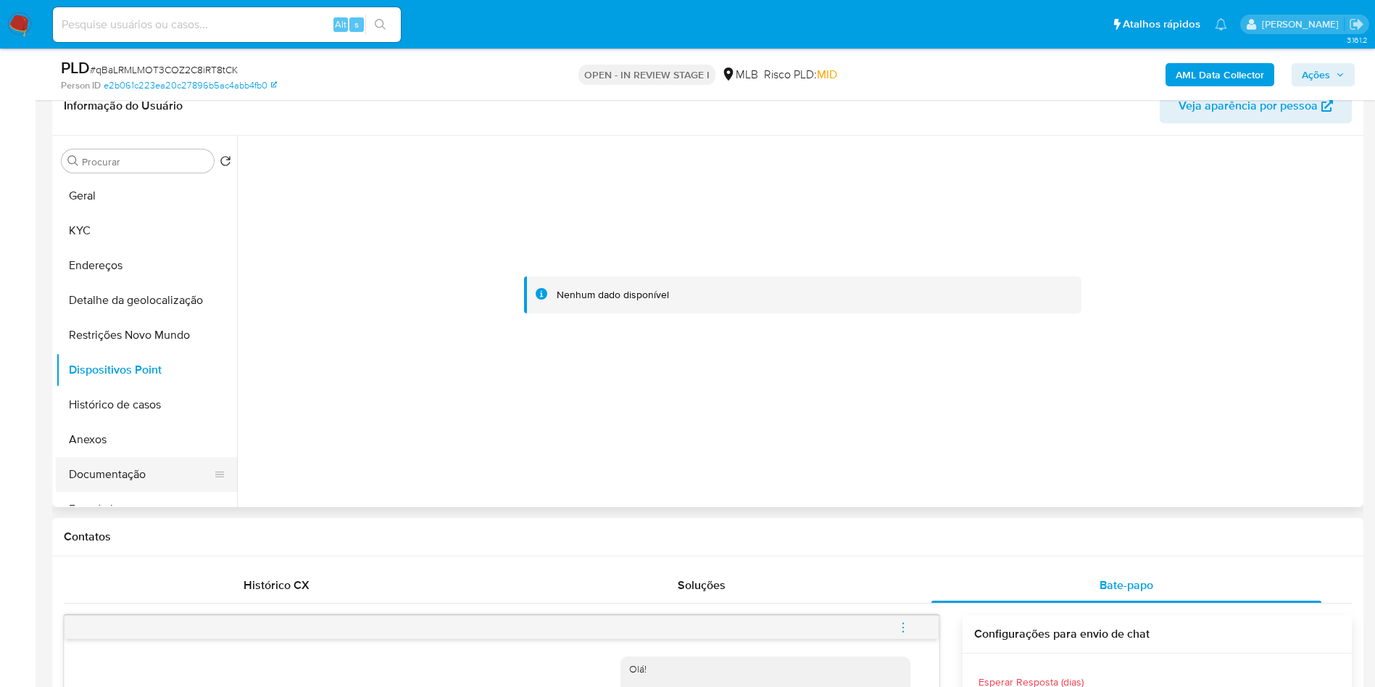
click at [168, 492] on button "Documentação" at bounding box center [141, 474] width 170 height 35
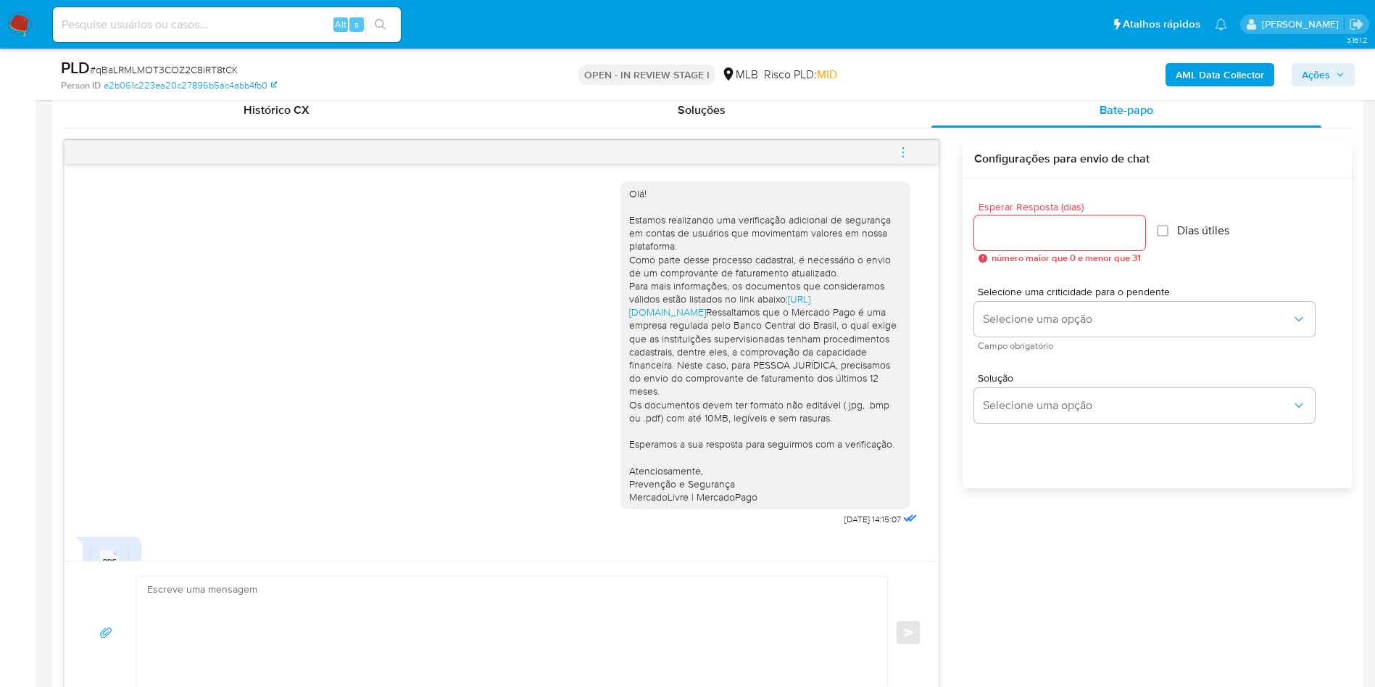
scroll to position [83, 0]
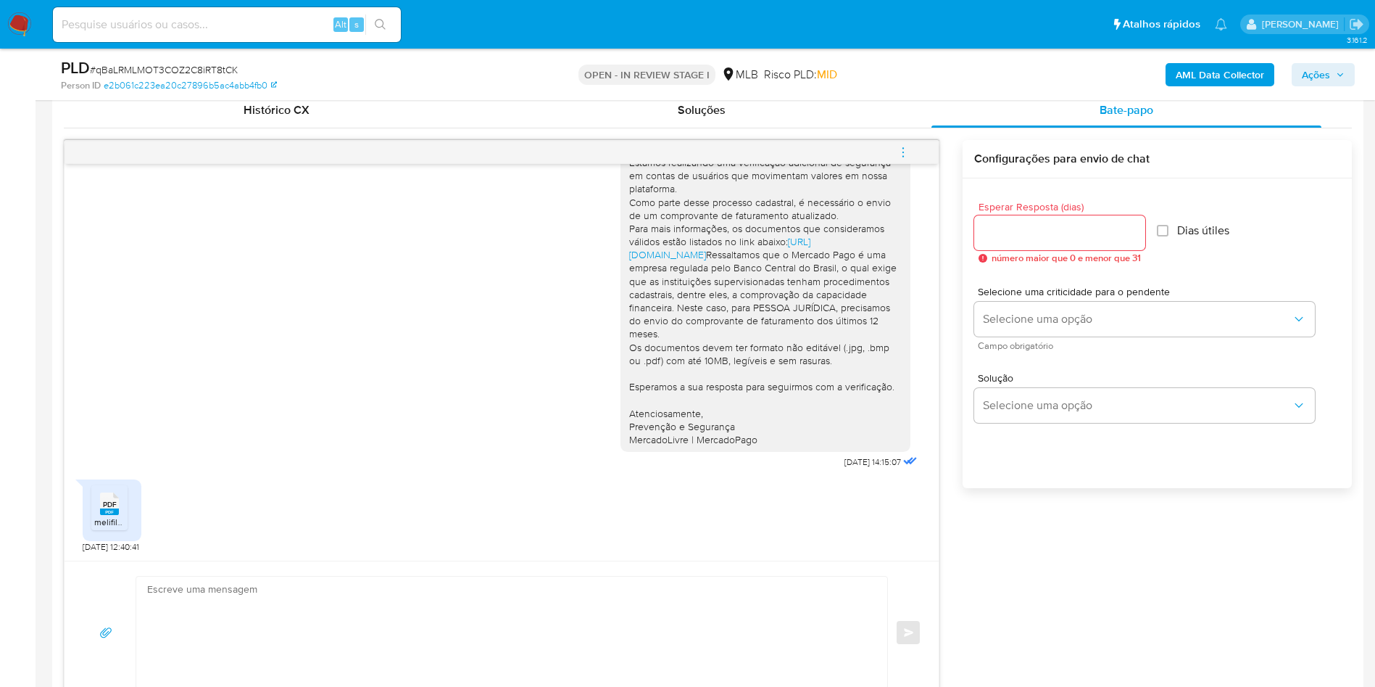
click at [115, 502] on div "PDF PDF melifile8006977012569312509.pdf" at bounding box center [112, 510] width 59 height 62
click at [102, 515] on icon at bounding box center [109, 503] width 19 height 22
click at [1357, 63] on div "PLD # qBaLRMLMOT3COZ2C8iRT8tCK Person ID e2b061c223ea20c27896b5ac4abb4fb0 OPEN …" at bounding box center [708, 74] width 1312 height 51
click at [1341, 73] on icon "button" at bounding box center [1340, 74] width 9 height 9
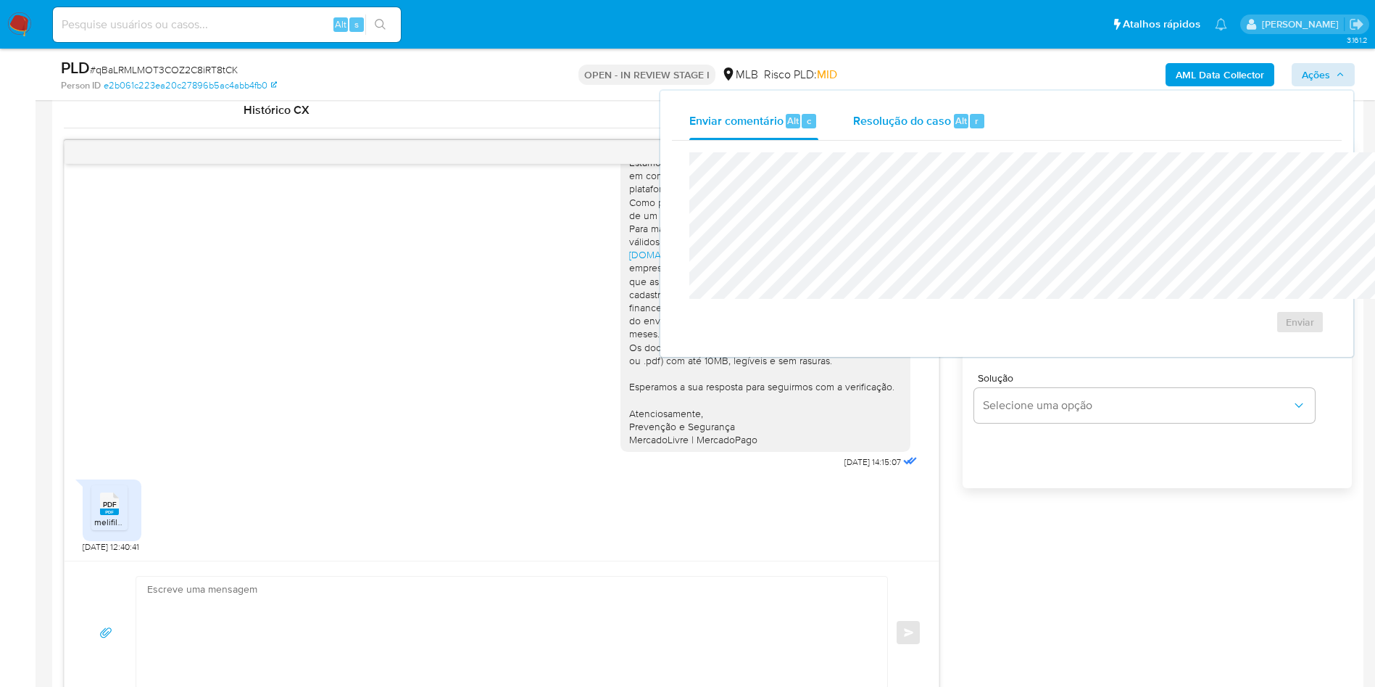
click at [853, 103] on div "Resolução do caso Alt r" at bounding box center [919, 121] width 133 height 38
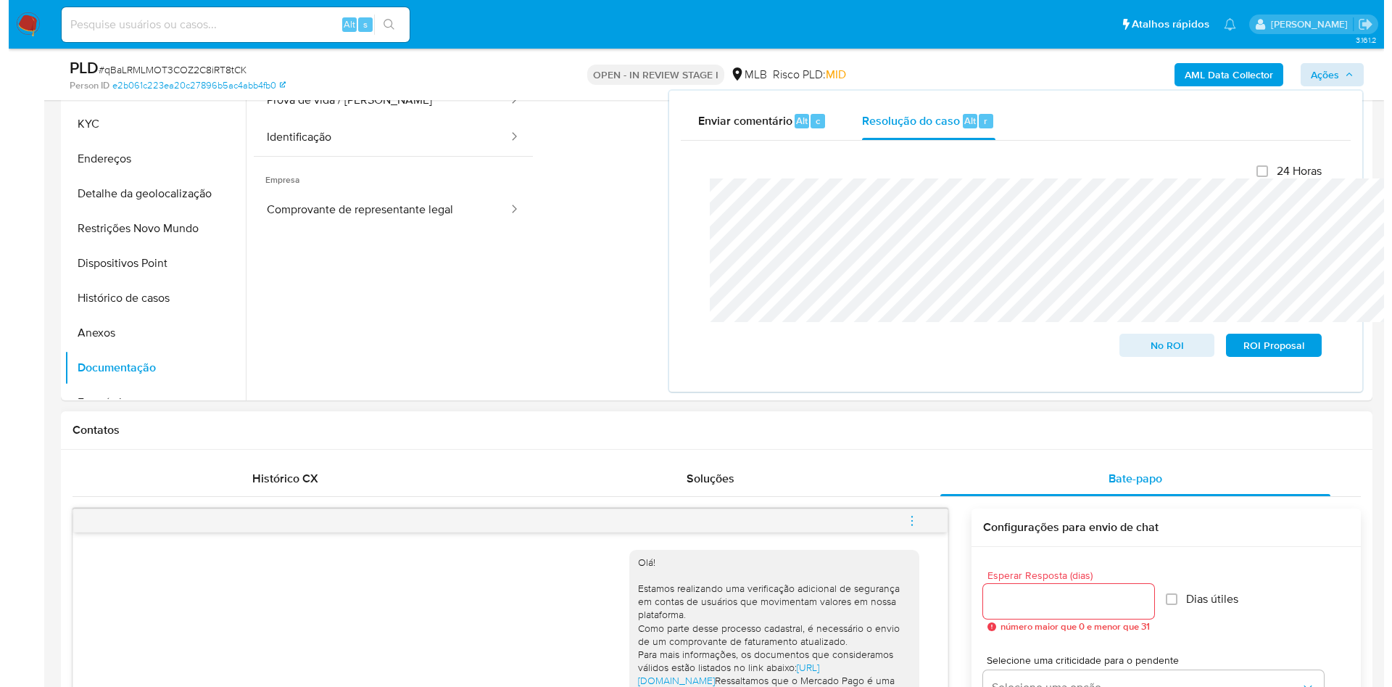
scroll to position [295, 0]
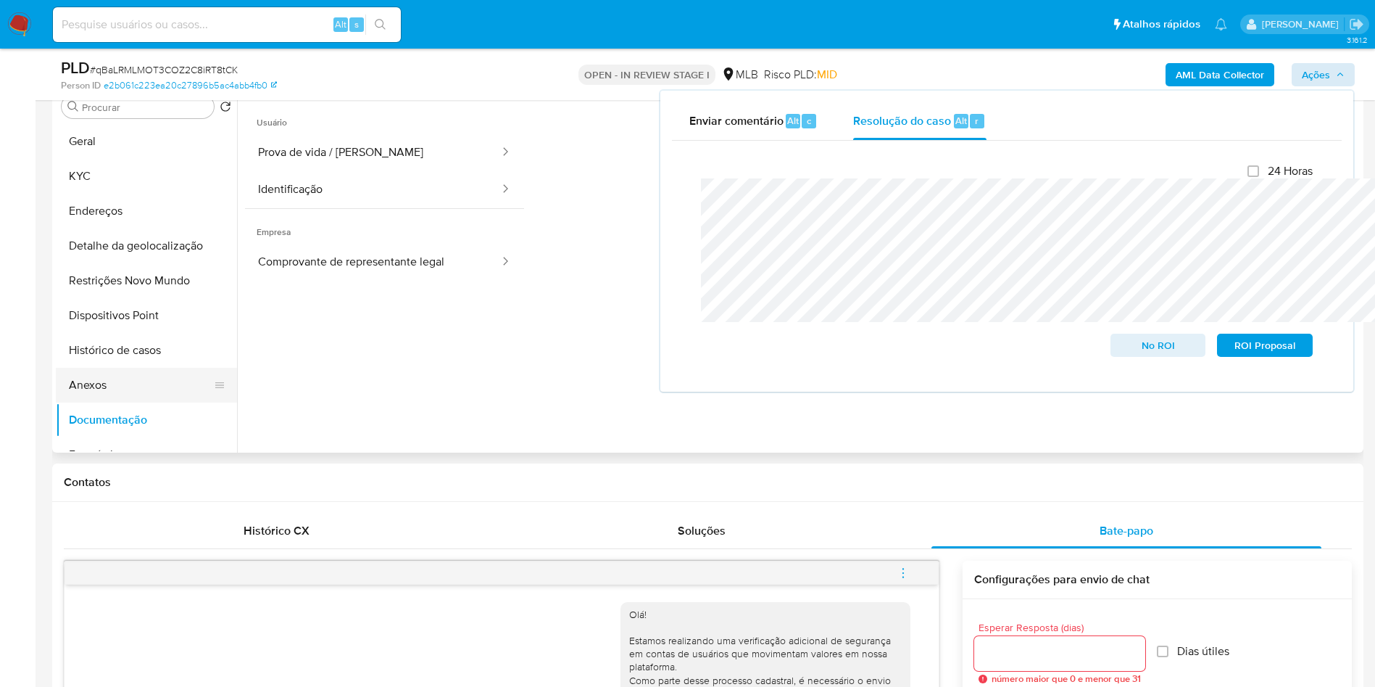
click at [59, 402] on button "Anexos" at bounding box center [141, 385] width 170 height 35
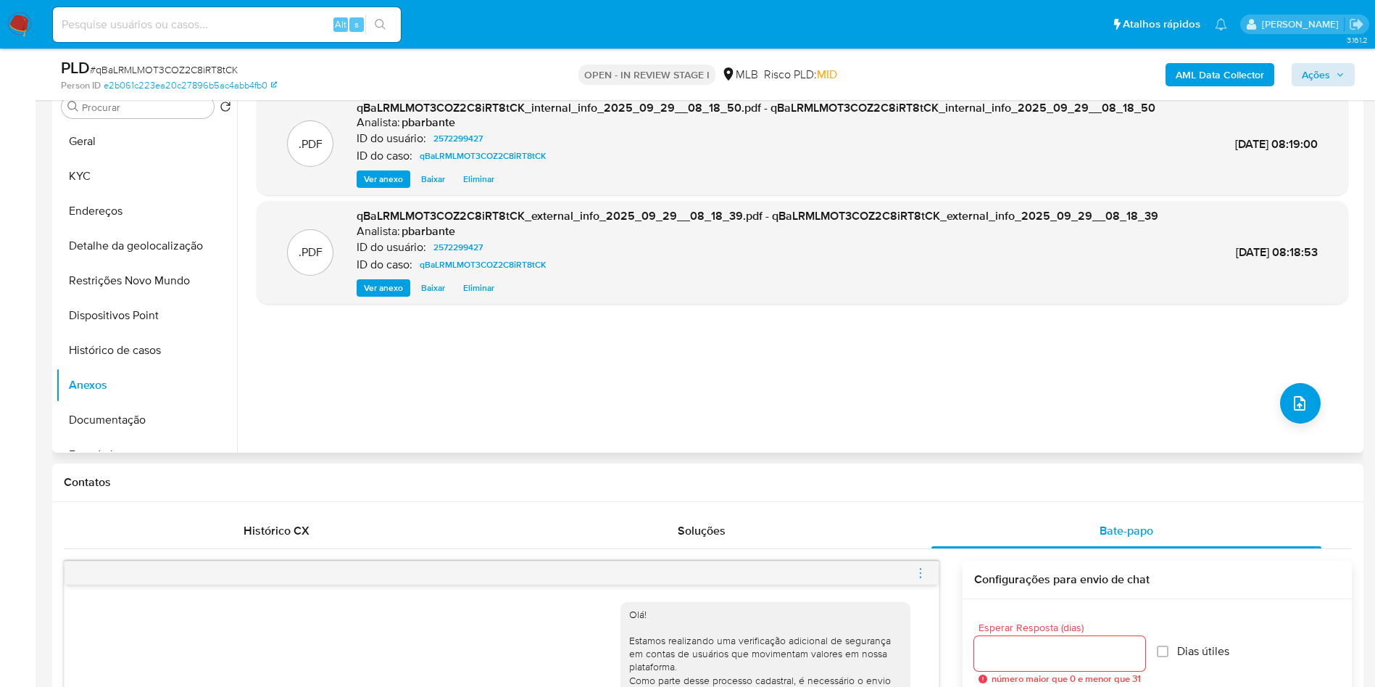
click at [1300, 434] on div ".PDF qBaLRMLMOT3COZ2C8iRT8tCK_internal_info_2025_09_29__08_18_50.pdf - qBaLRMLM…" at bounding box center [803, 267] width 1092 height 348
click at [1293, 423] on button "upload-file" at bounding box center [1300, 403] width 41 height 41
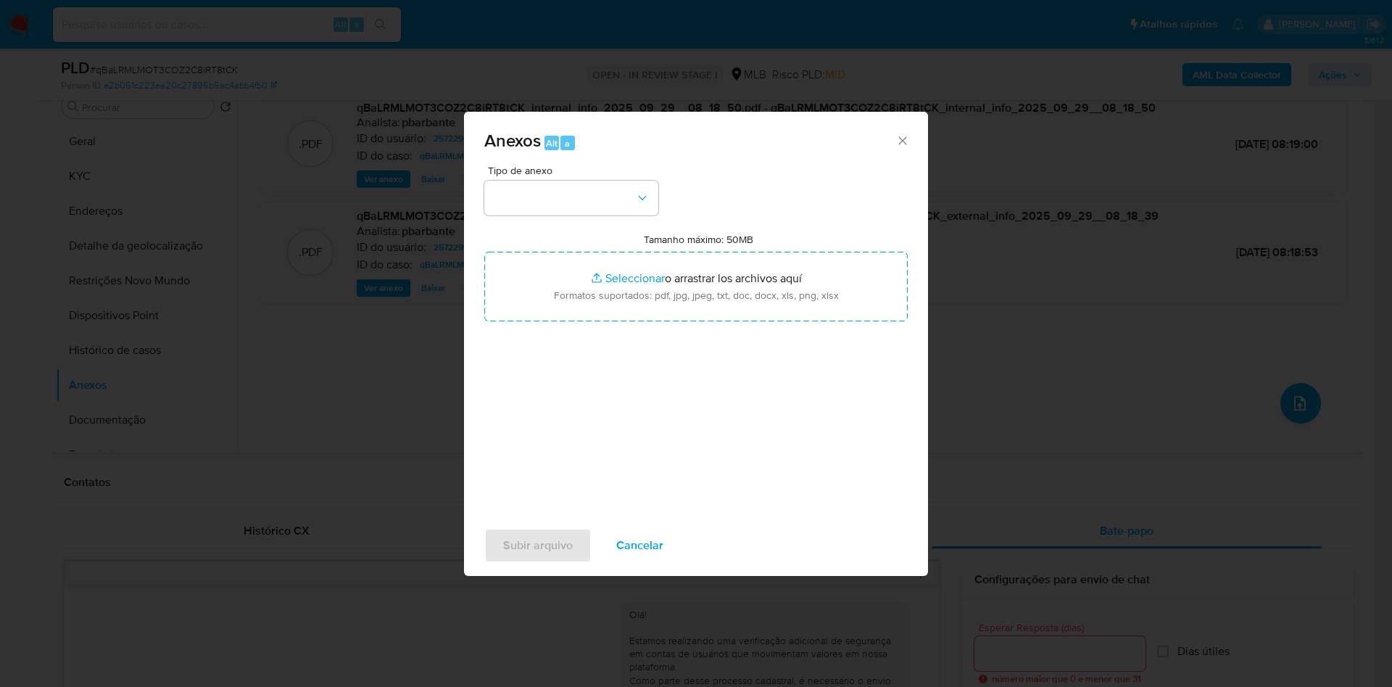
click at [583, 165] on div "Tipo de anexo" at bounding box center [571, 190] width 174 height 50
click at [583, 181] on button "button" at bounding box center [571, 198] width 174 height 35
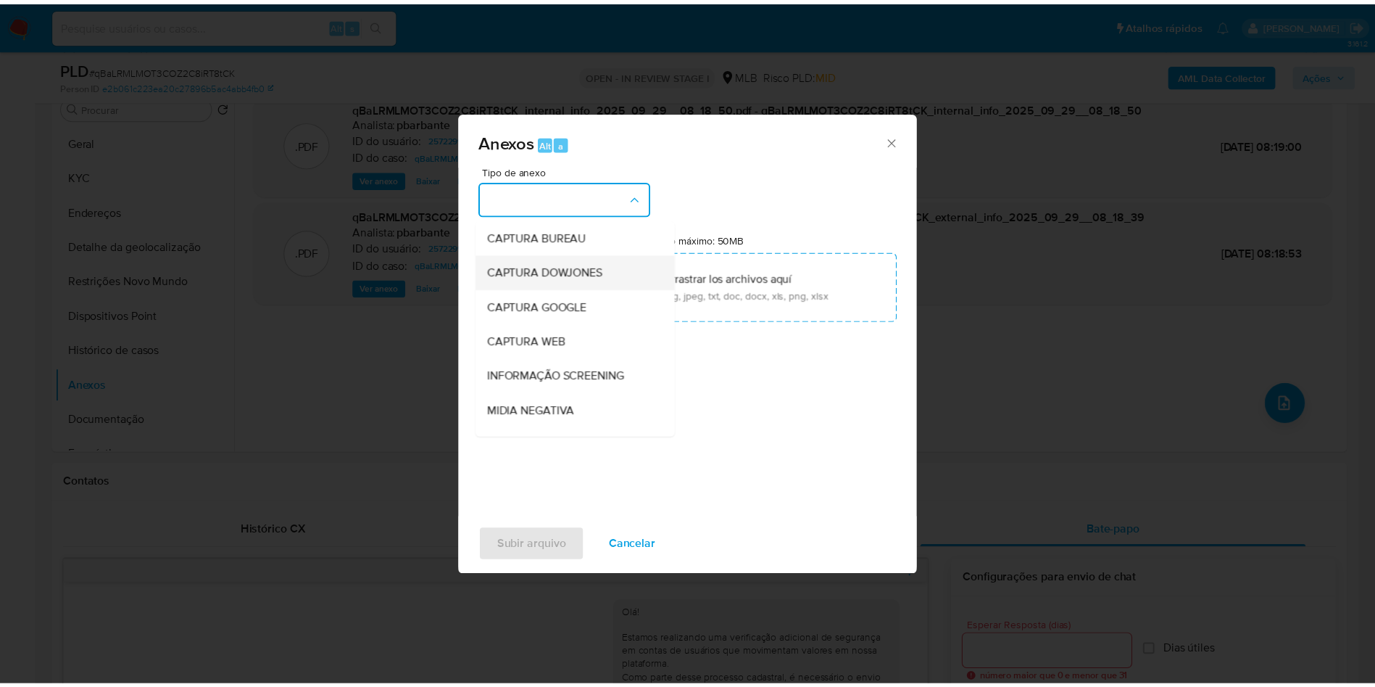
scroll to position [194, 0]
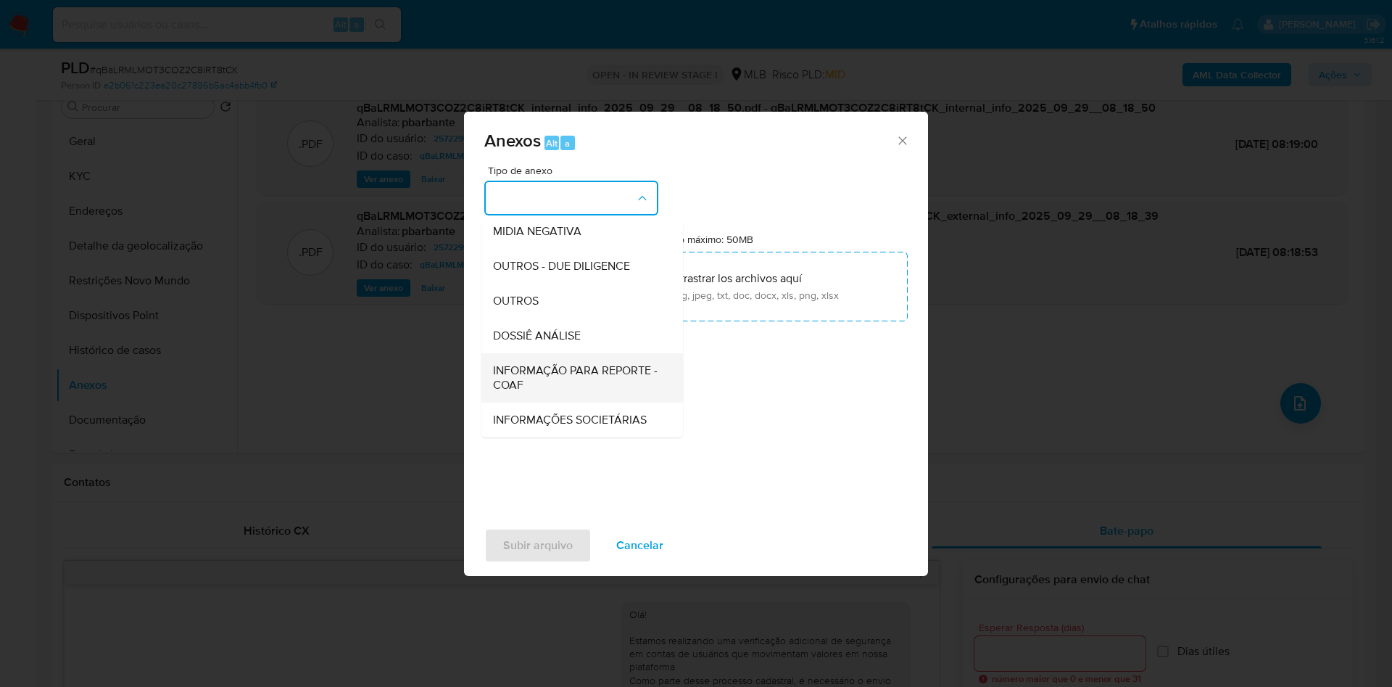
click at [545, 363] on span "INFORMAÇÃO PARA REPORTE - COAF" at bounding box center [578, 377] width 170 height 29
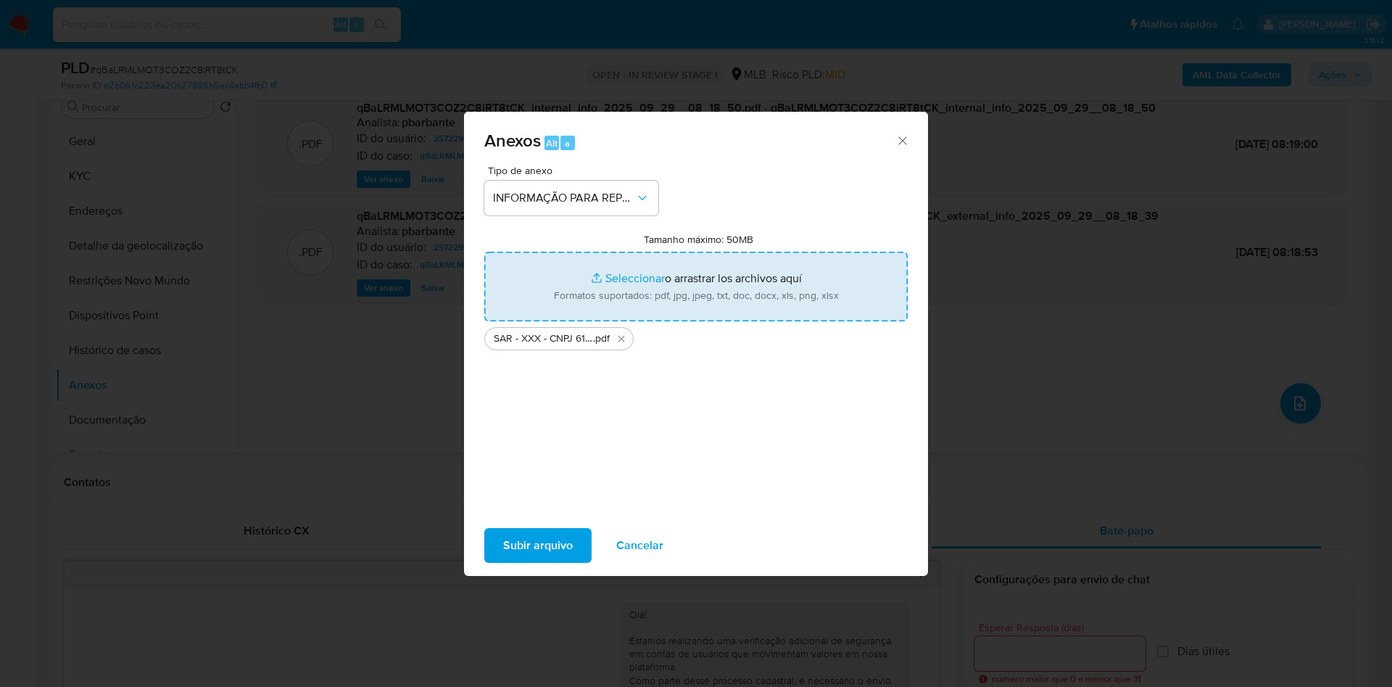
type input "C:\fakepath\Mulan 2572299427_2025_09_23_07_23_45.xlsx"
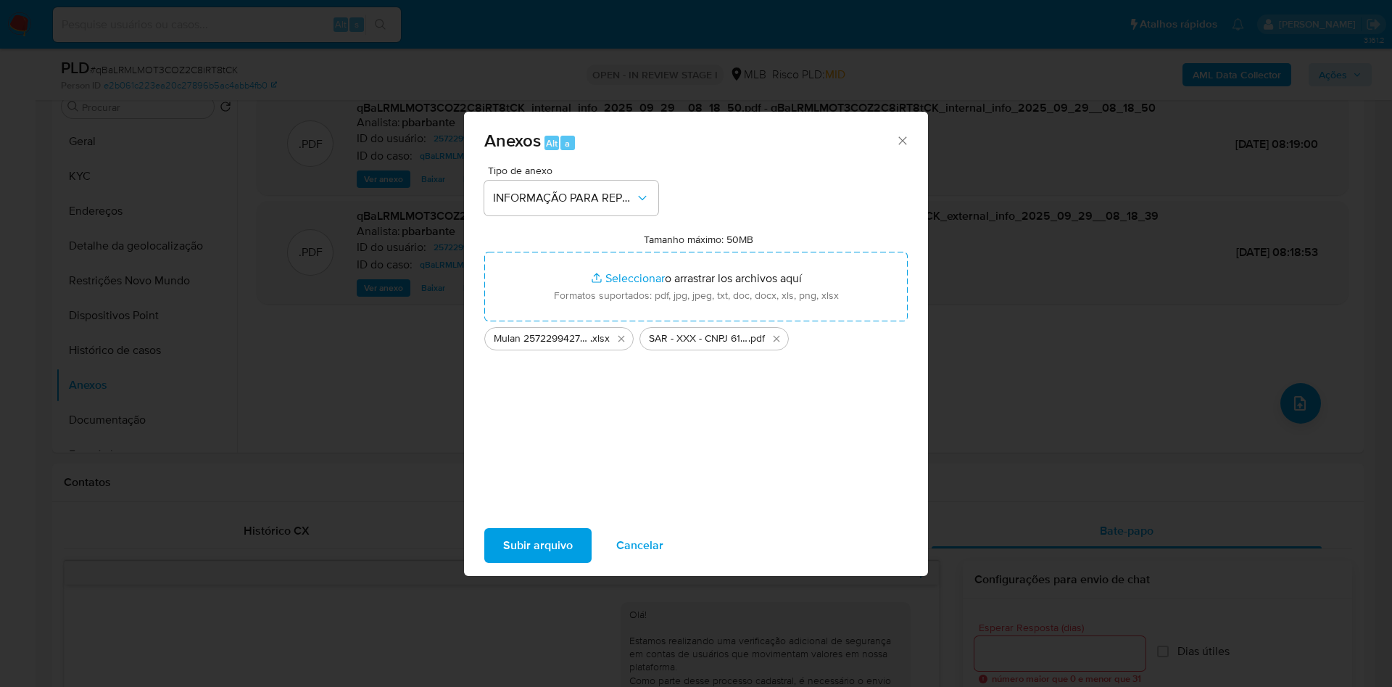
click at [503, 560] on span "Subir arquivo" at bounding box center [538, 545] width 70 height 32
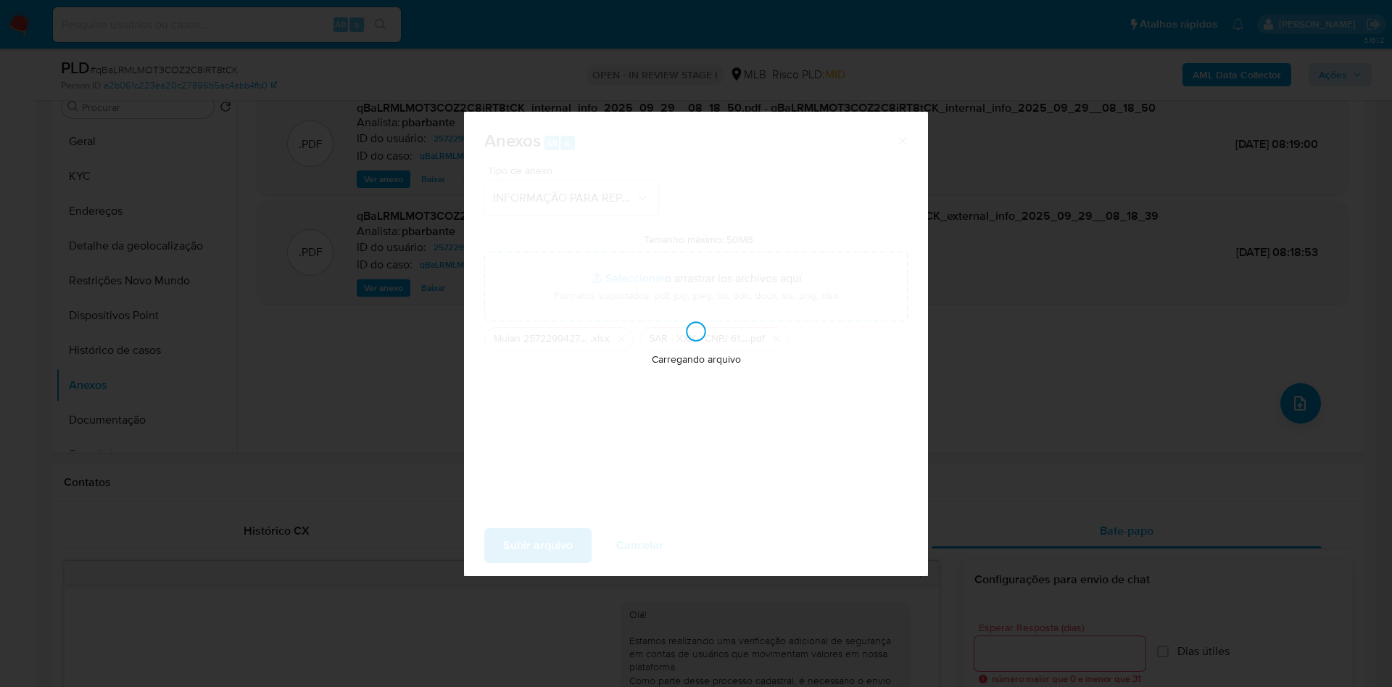
click at [1222, 335] on div "Anexos Alt a Tipo de anexo INFORMAÇÃO PARA REPORTE - COAF Tamanho máximo: 50MB …" at bounding box center [696, 343] width 1392 height 687
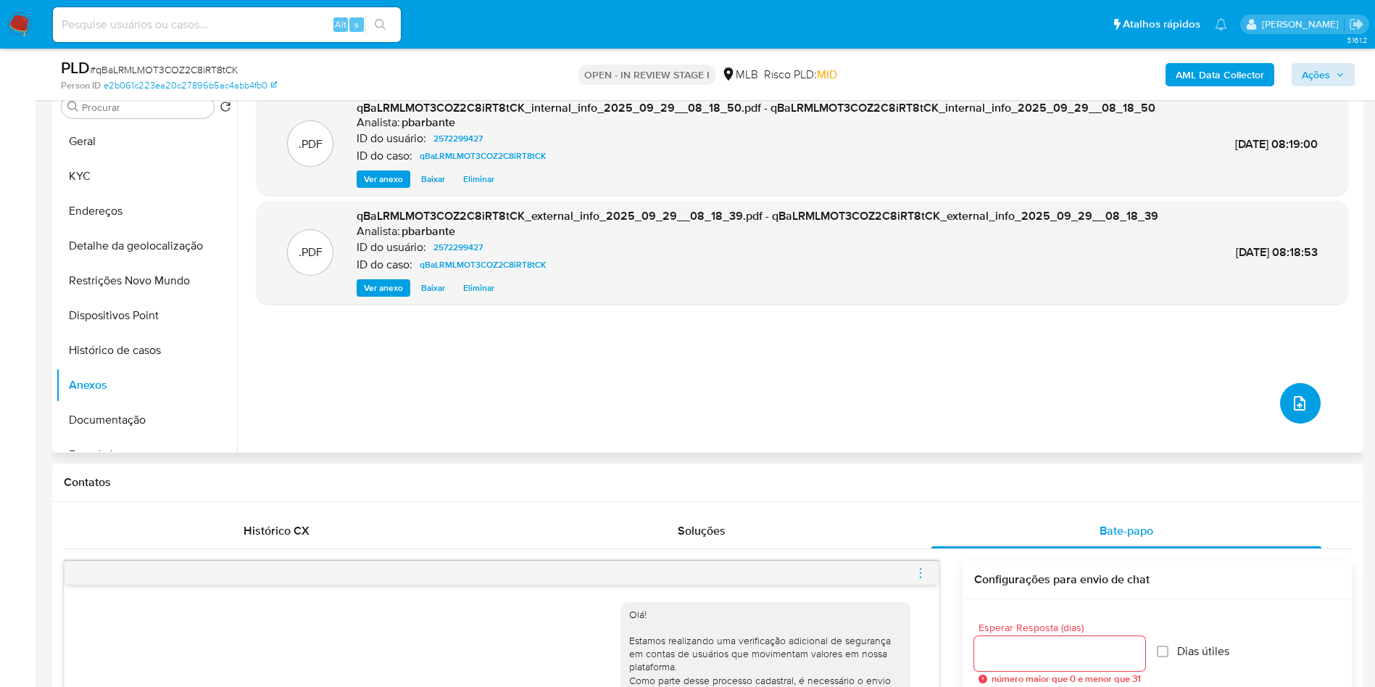
click at [1304, 423] on button "upload-file" at bounding box center [1300, 403] width 41 height 41
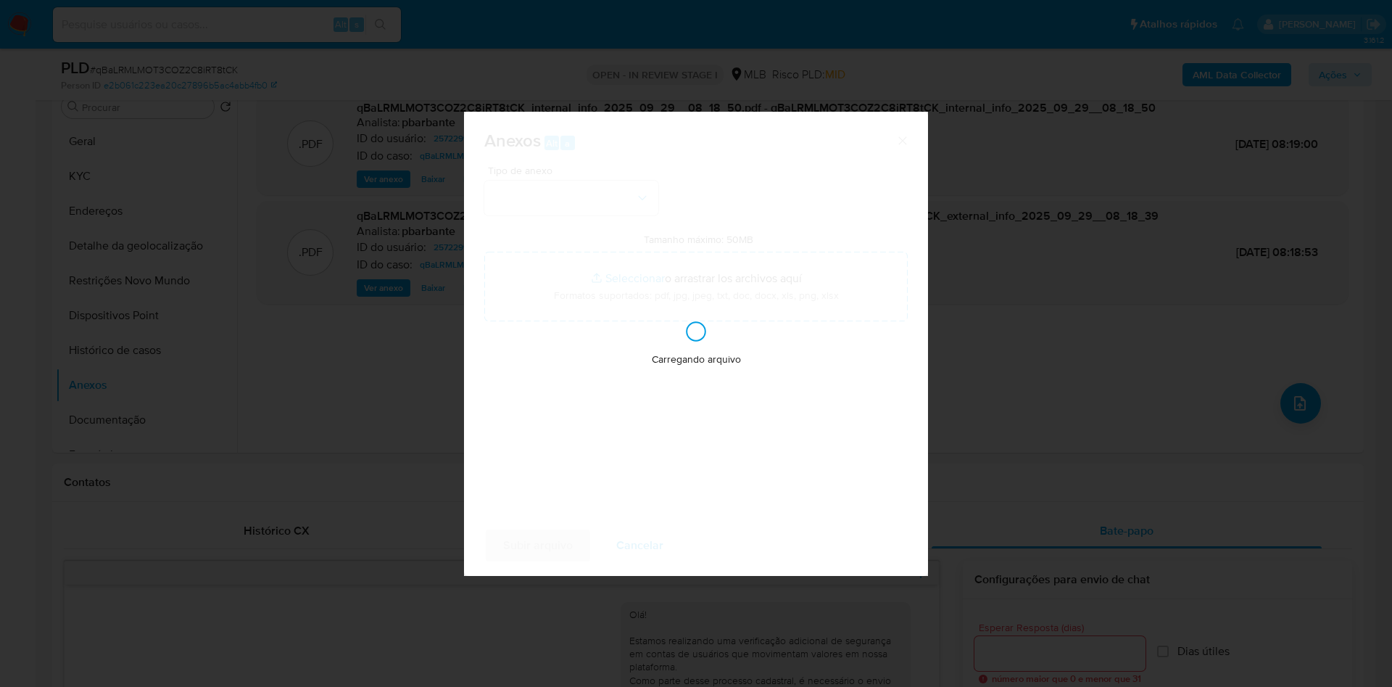
click at [1137, 335] on div "Anexos Alt a Tipo de anexo Tamanho máximo: 50MB Seleccionar archivos Selecciona…" at bounding box center [696, 343] width 1392 height 687
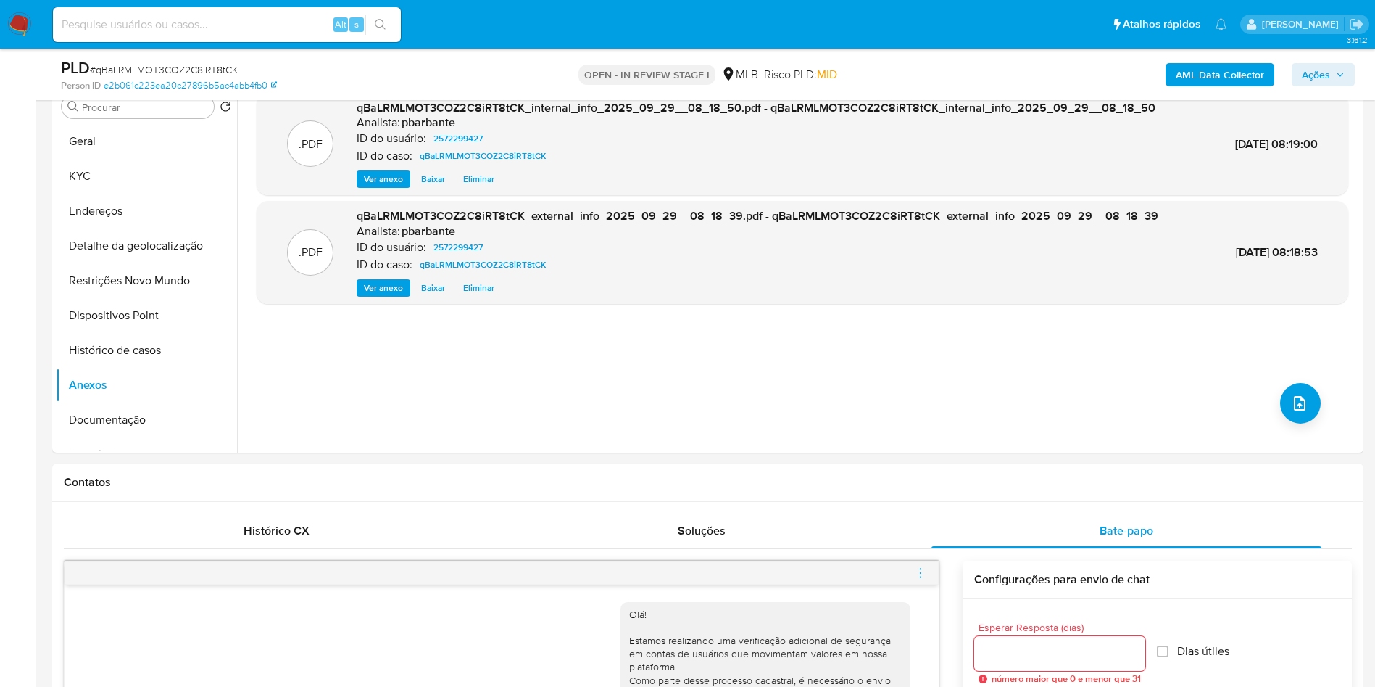
click at [1336, 67] on span "Ações" at bounding box center [1323, 75] width 43 height 20
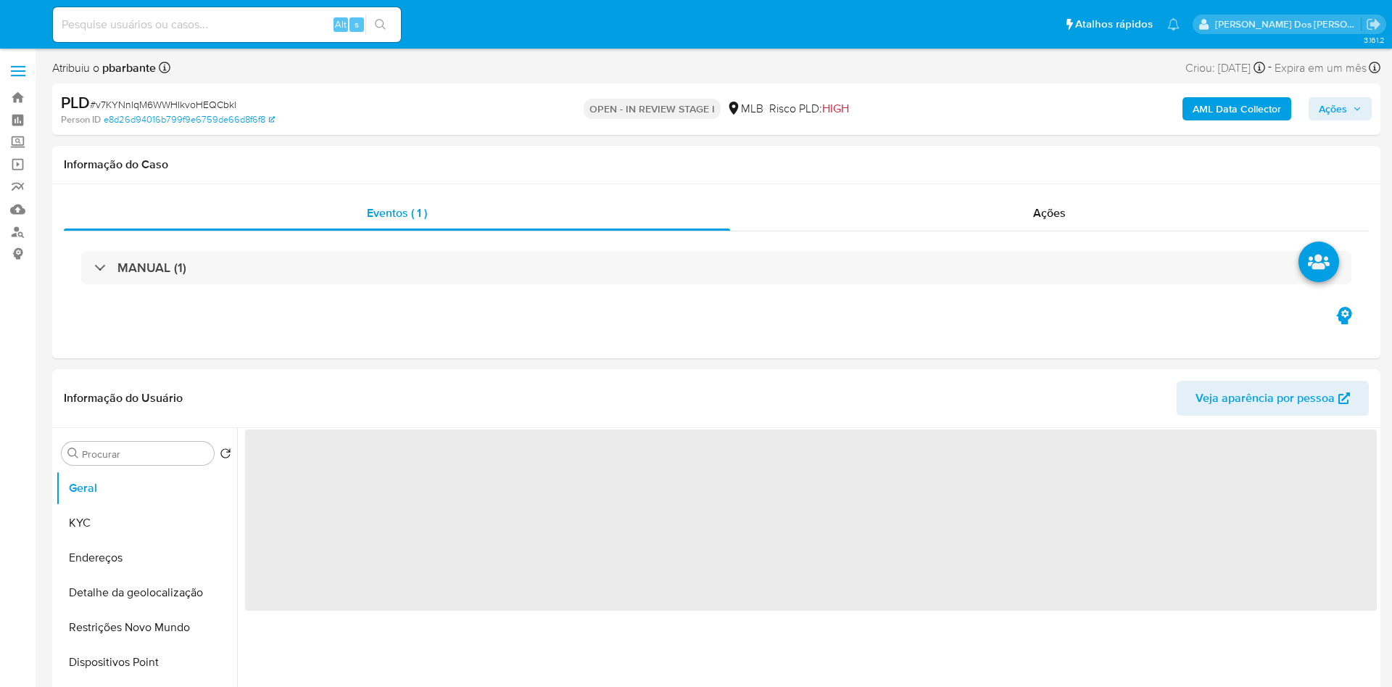
select select "10"
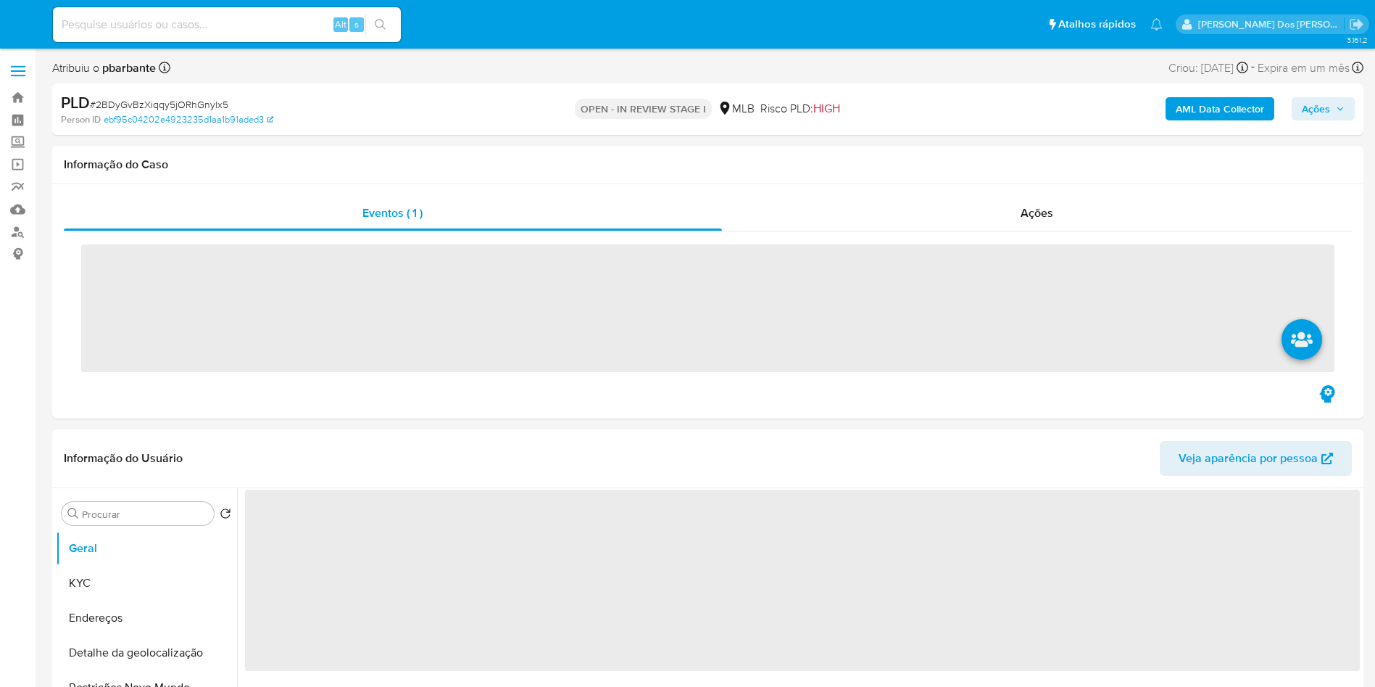
select select "10"
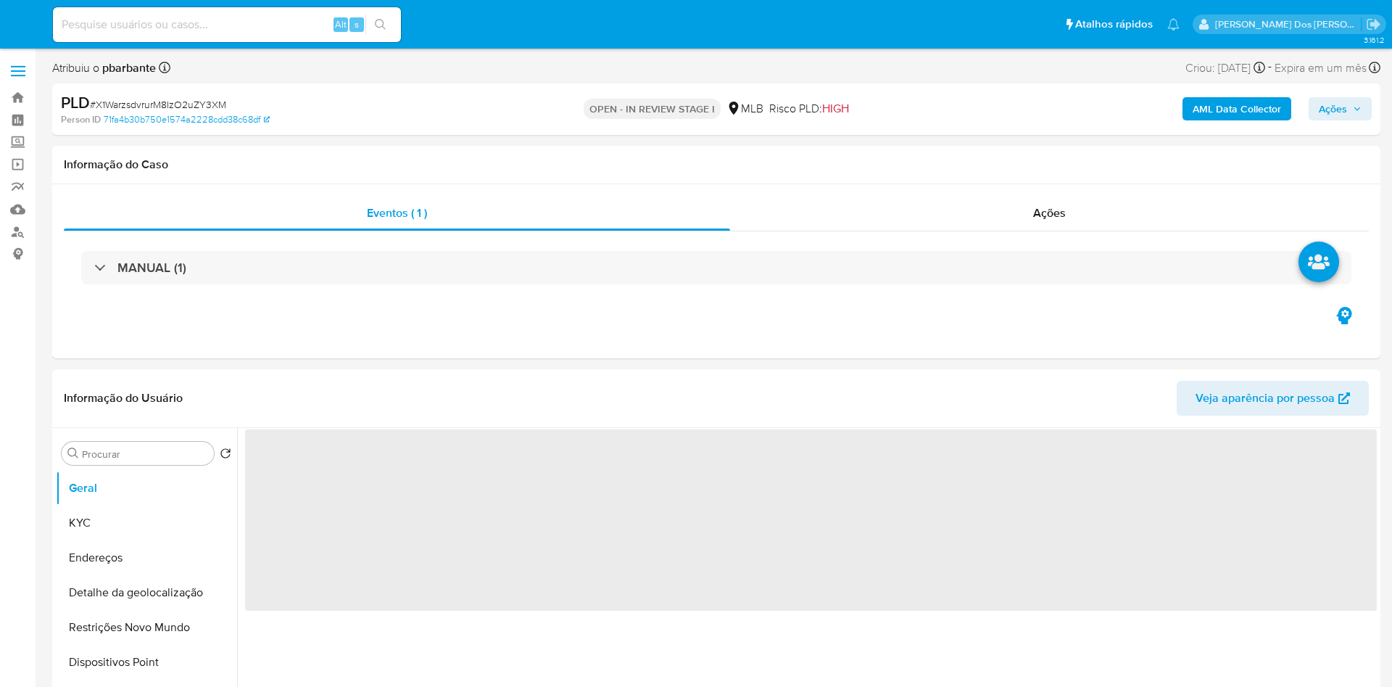
select select "10"
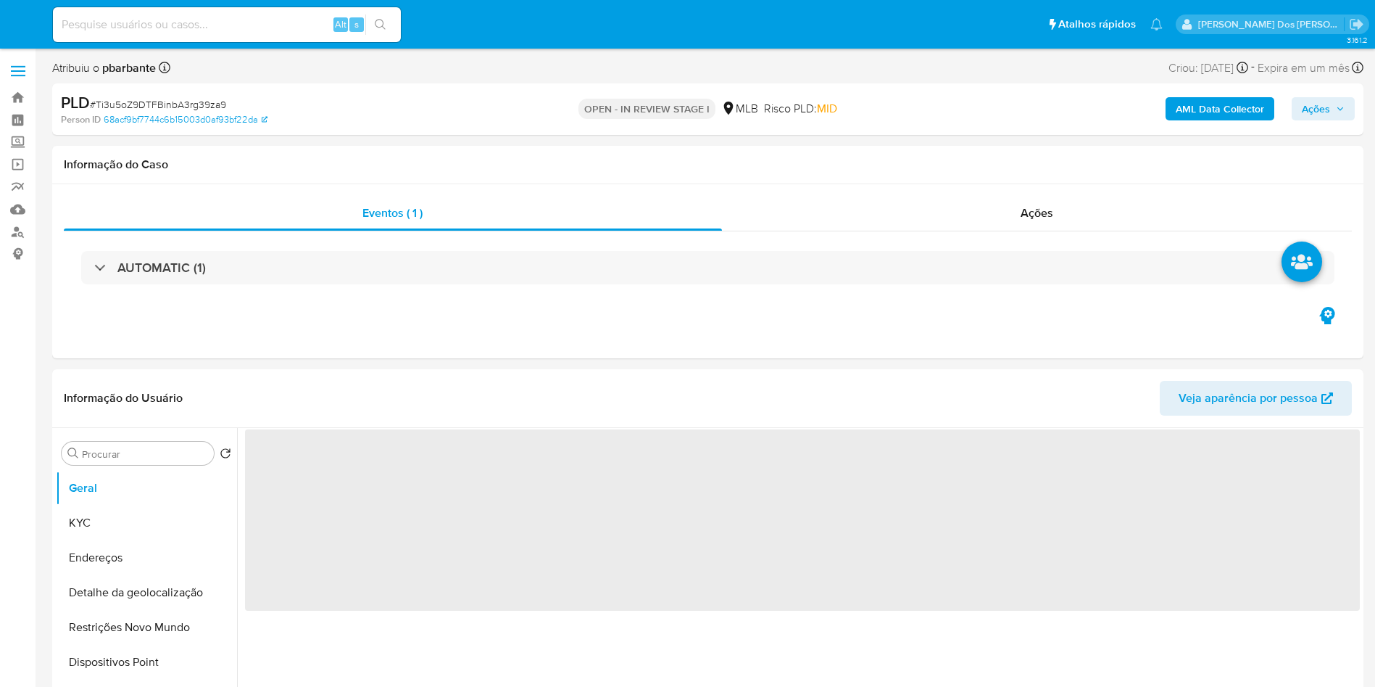
select select "10"
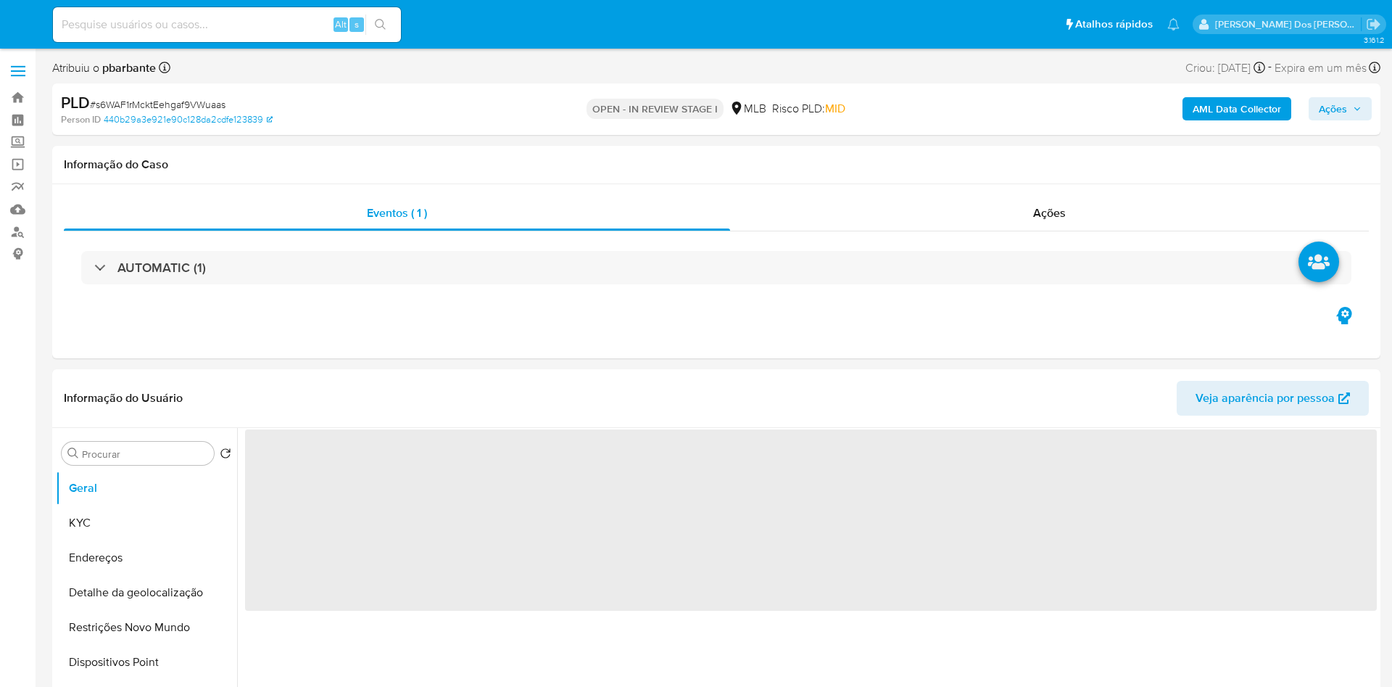
select select "10"
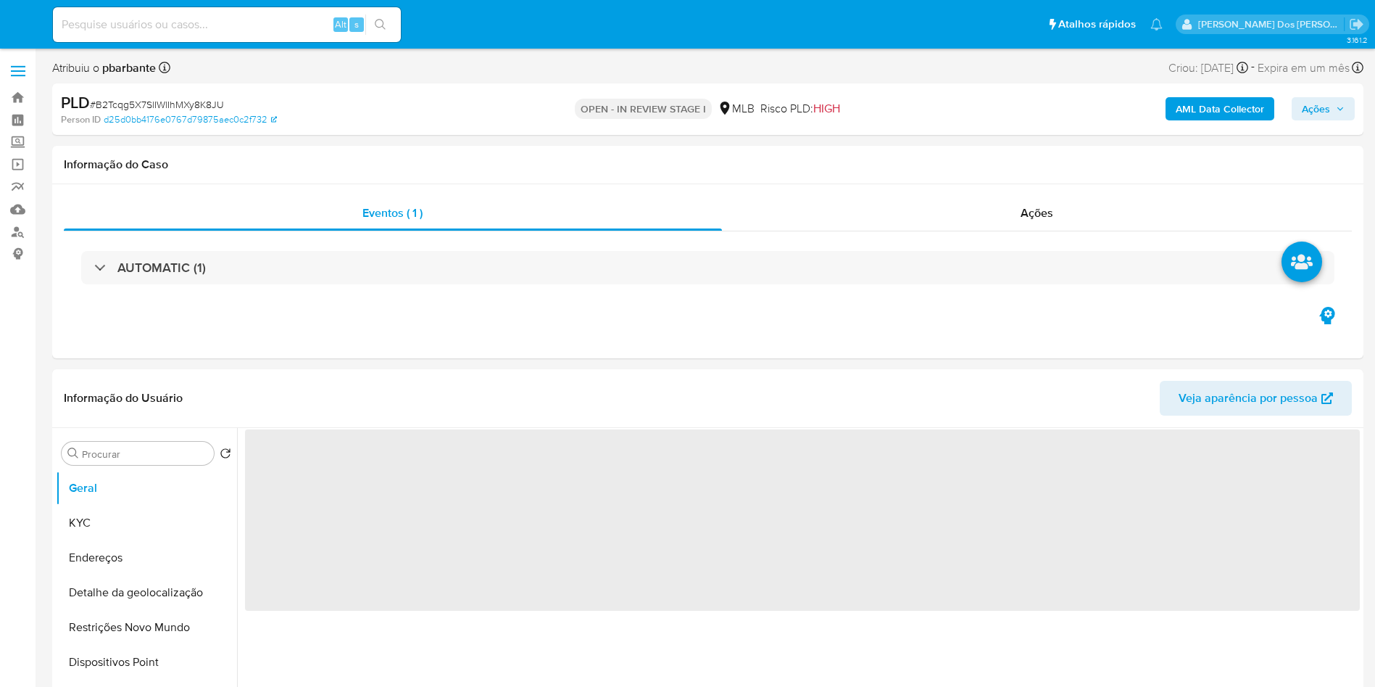
select select "10"
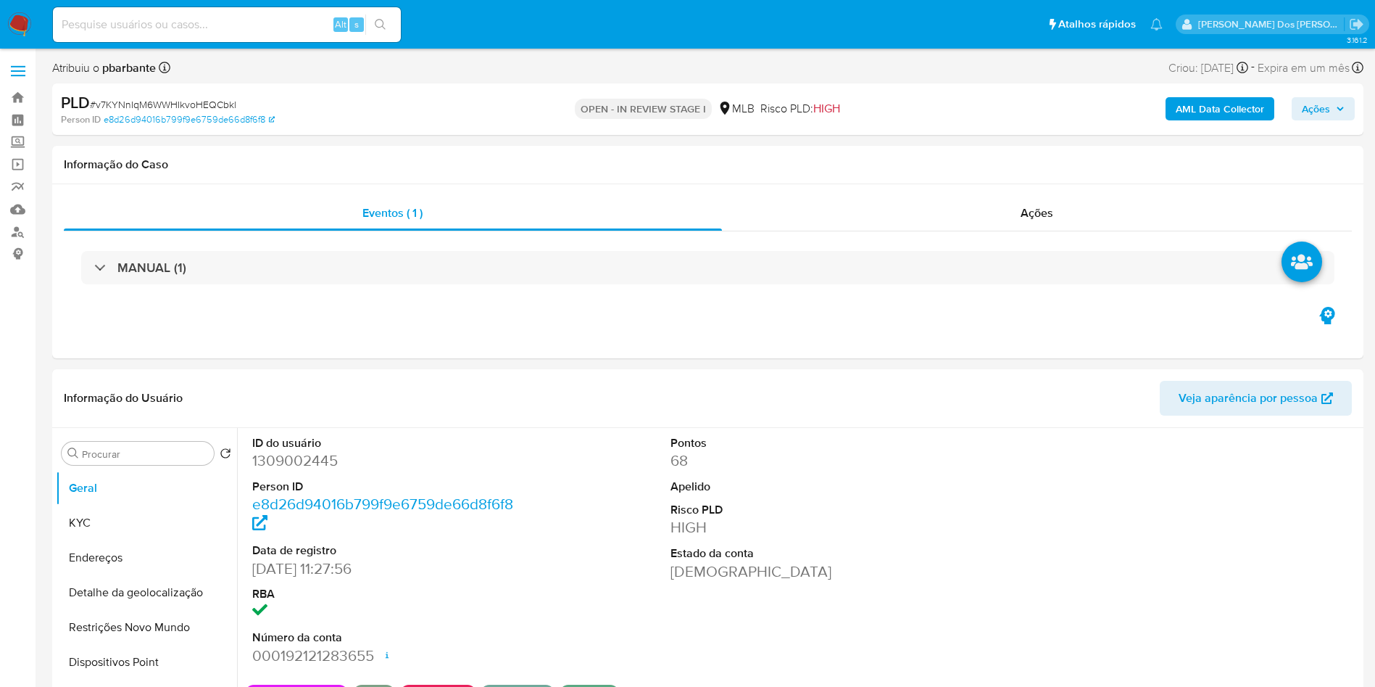
select select "10"
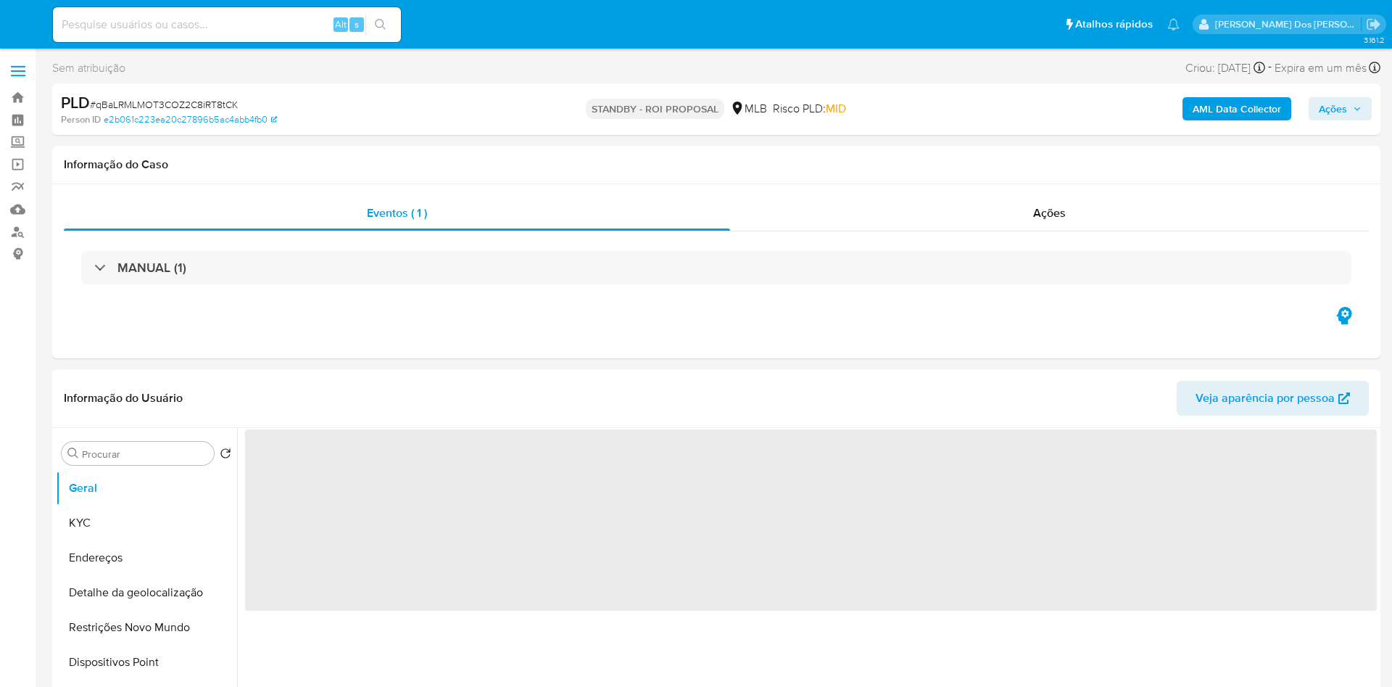
select select "10"
